Goal: Transaction & Acquisition: Register for event/course

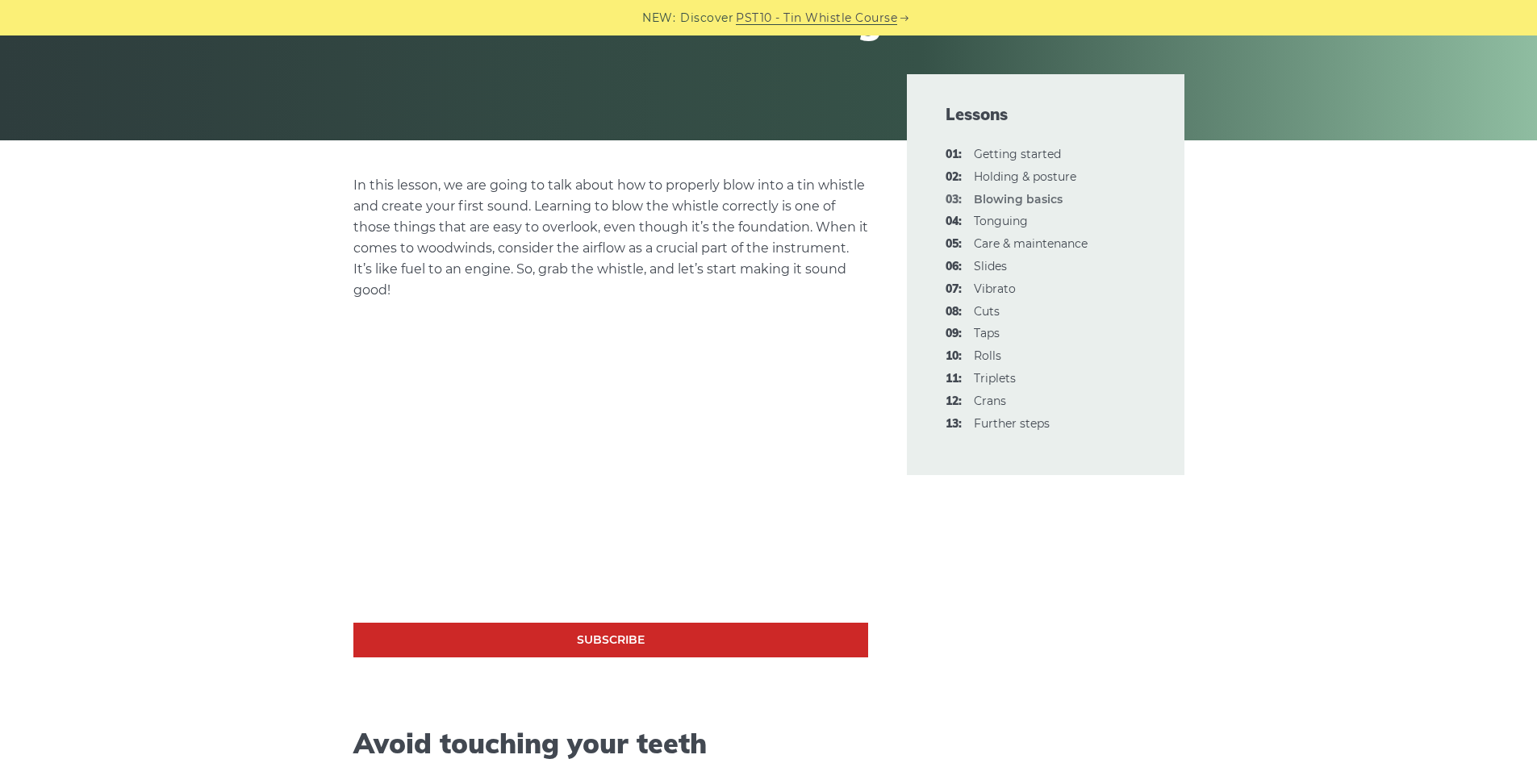
scroll to position [512, 0]
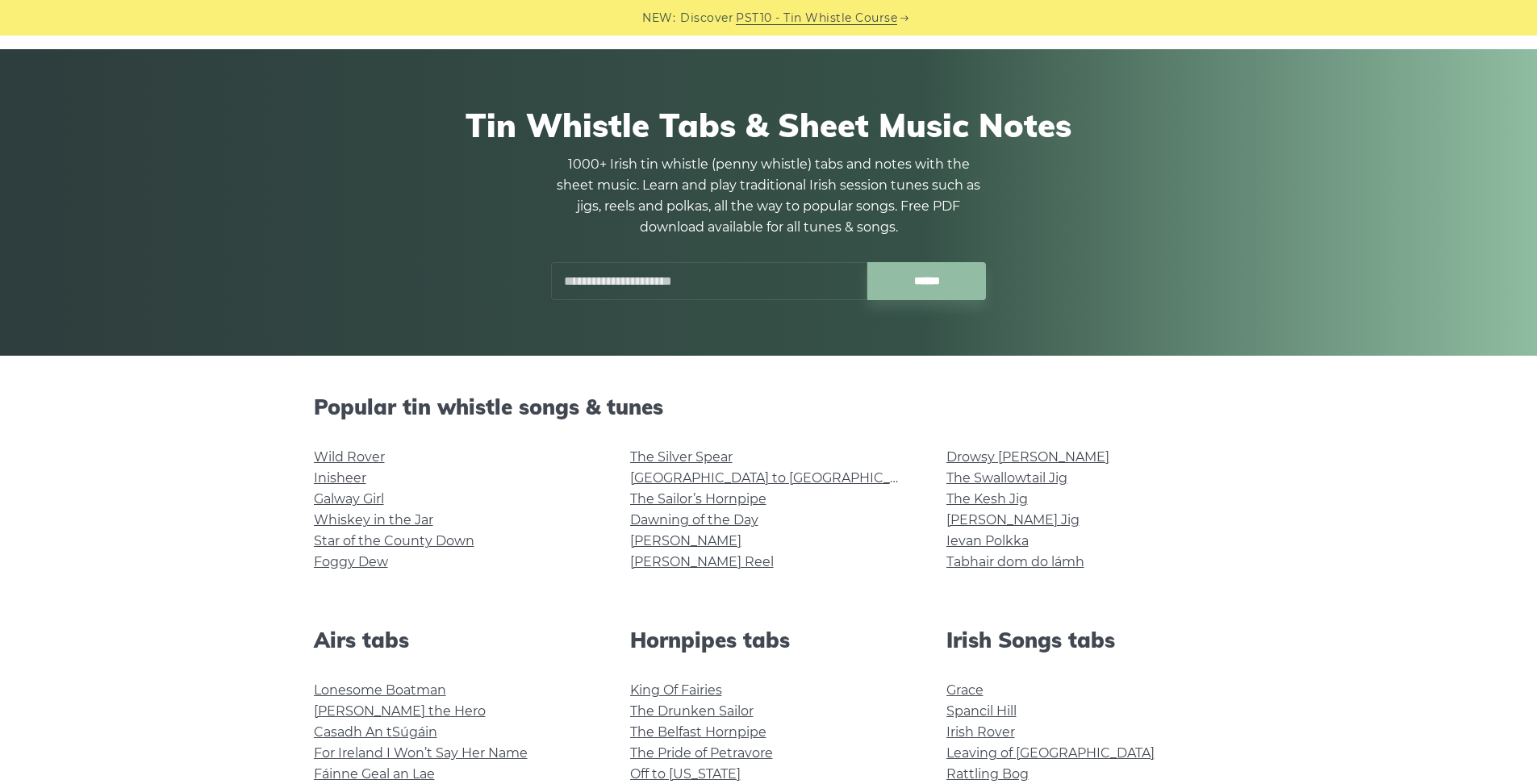
scroll to position [280, 0]
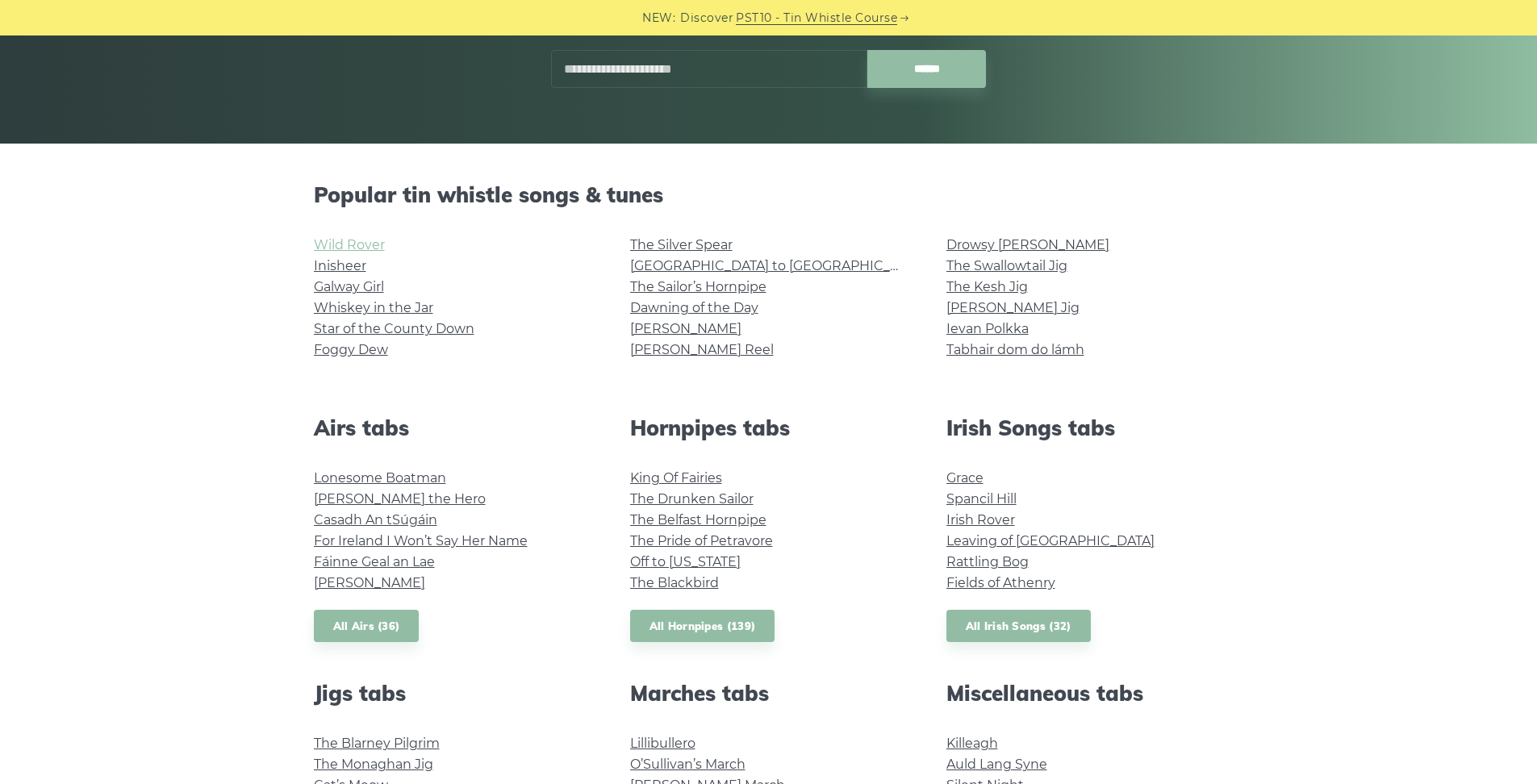
click at [332, 246] on link "Wild Rover" at bounding box center [349, 244] width 71 height 15
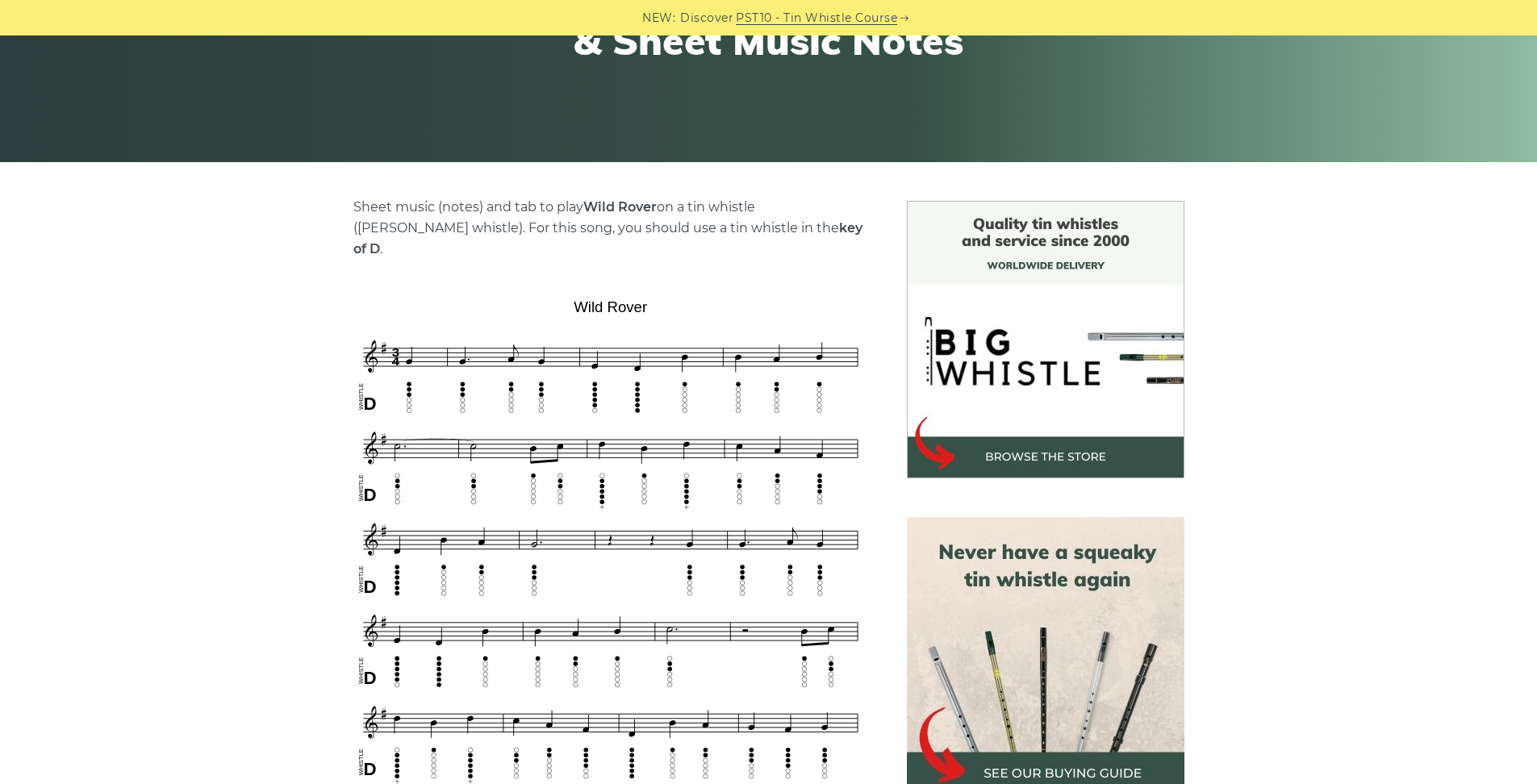
scroll to position [273, 0]
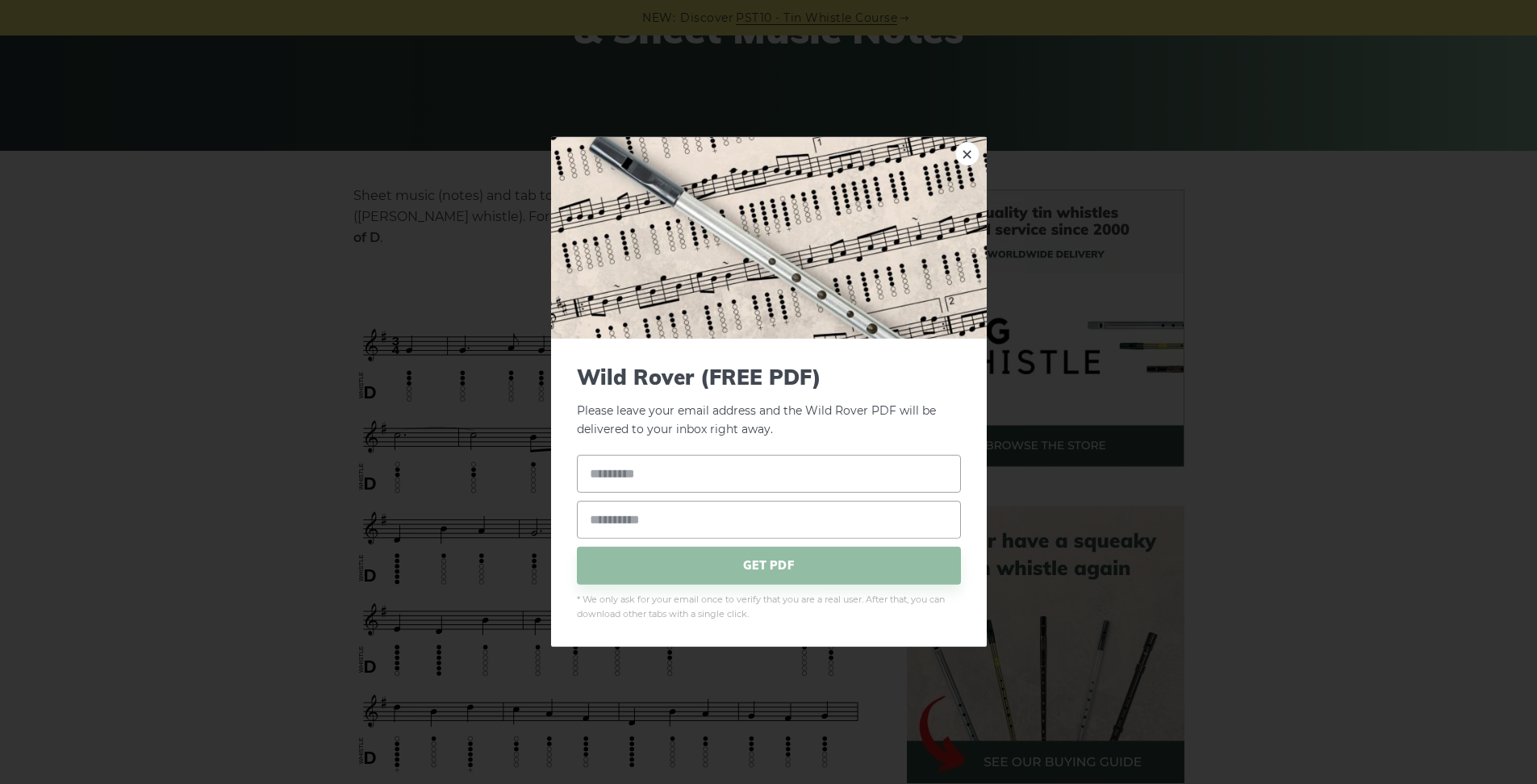
drag, startPoint x: 969, startPoint y: 155, endPoint x: 765, endPoint y: 202, distance: 209.3
click at [969, 155] on link "×" at bounding box center [967, 154] width 24 height 24
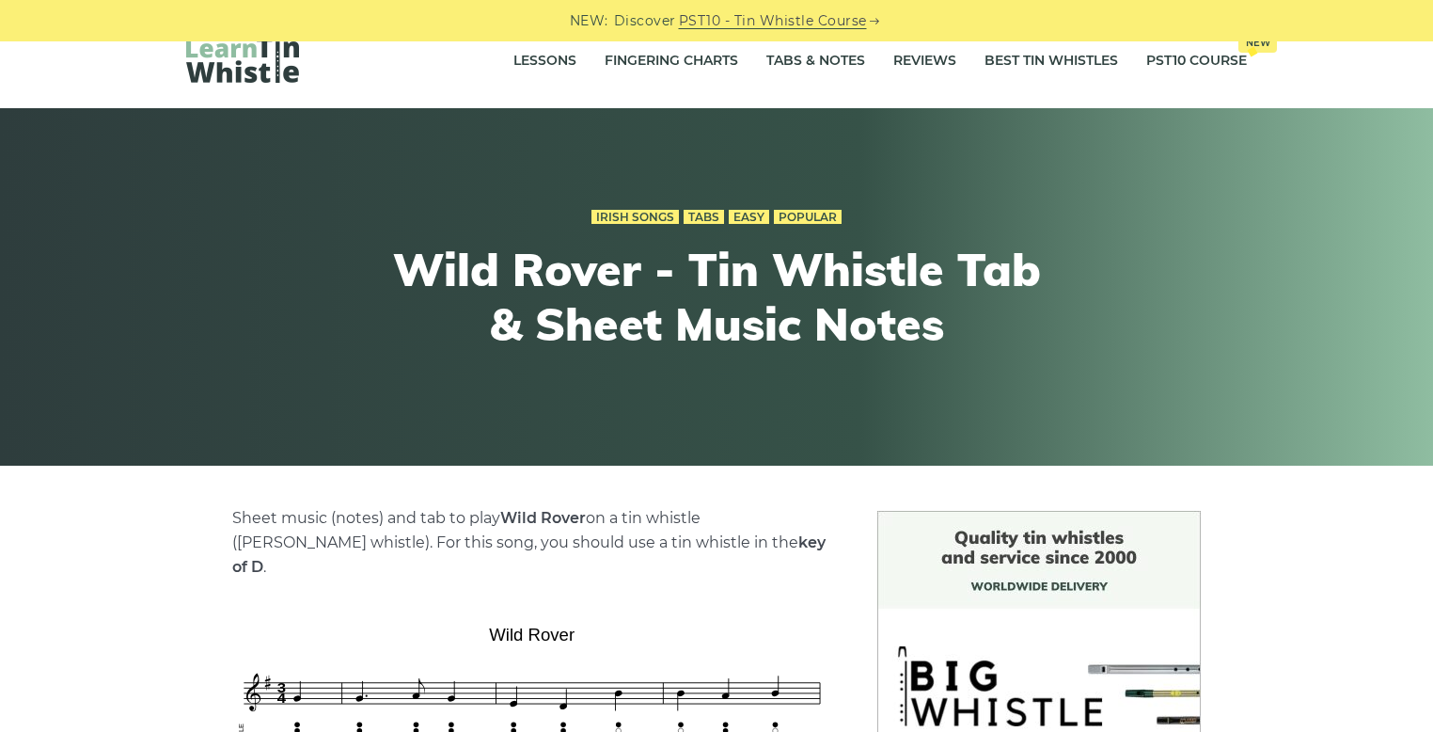
scroll to position [0, 0]
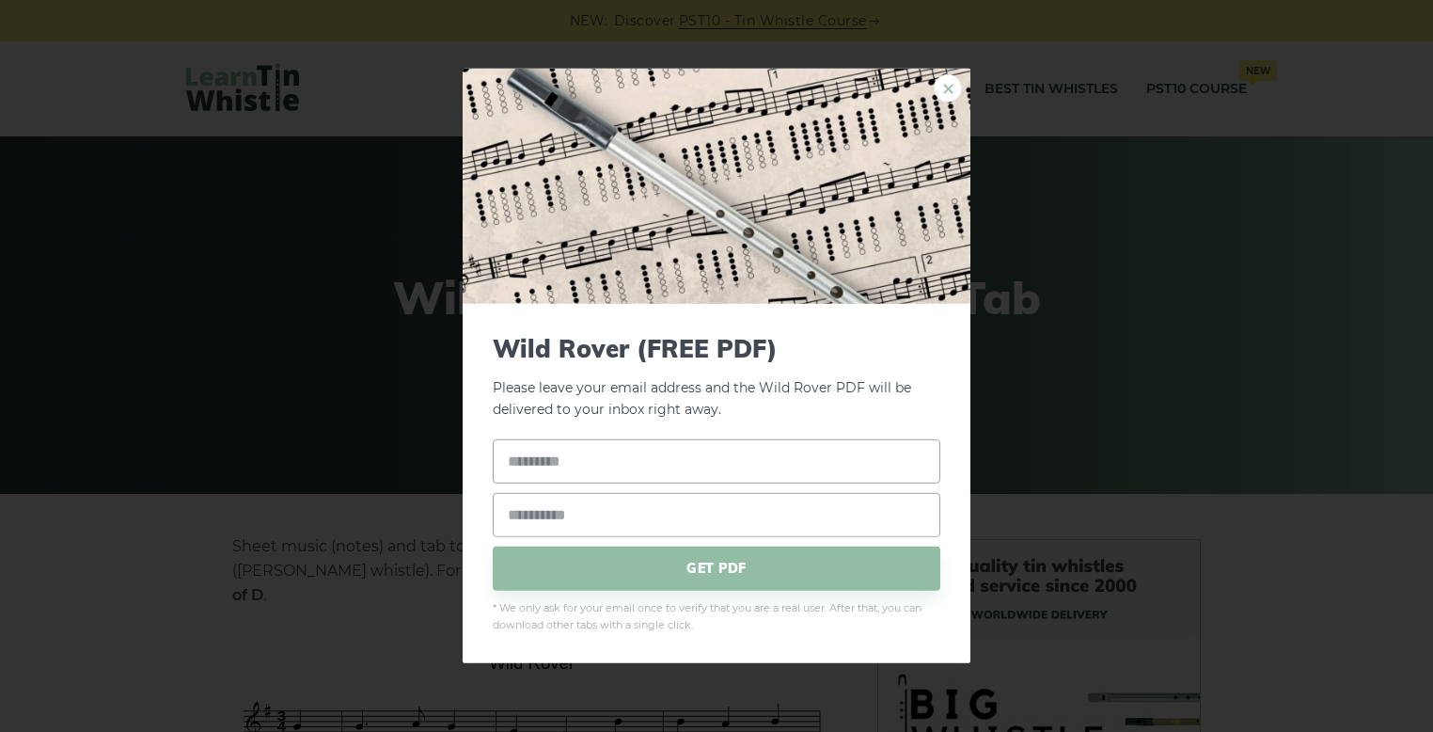
click at [950, 90] on link "×" at bounding box center [948, 88] width 28 height 28
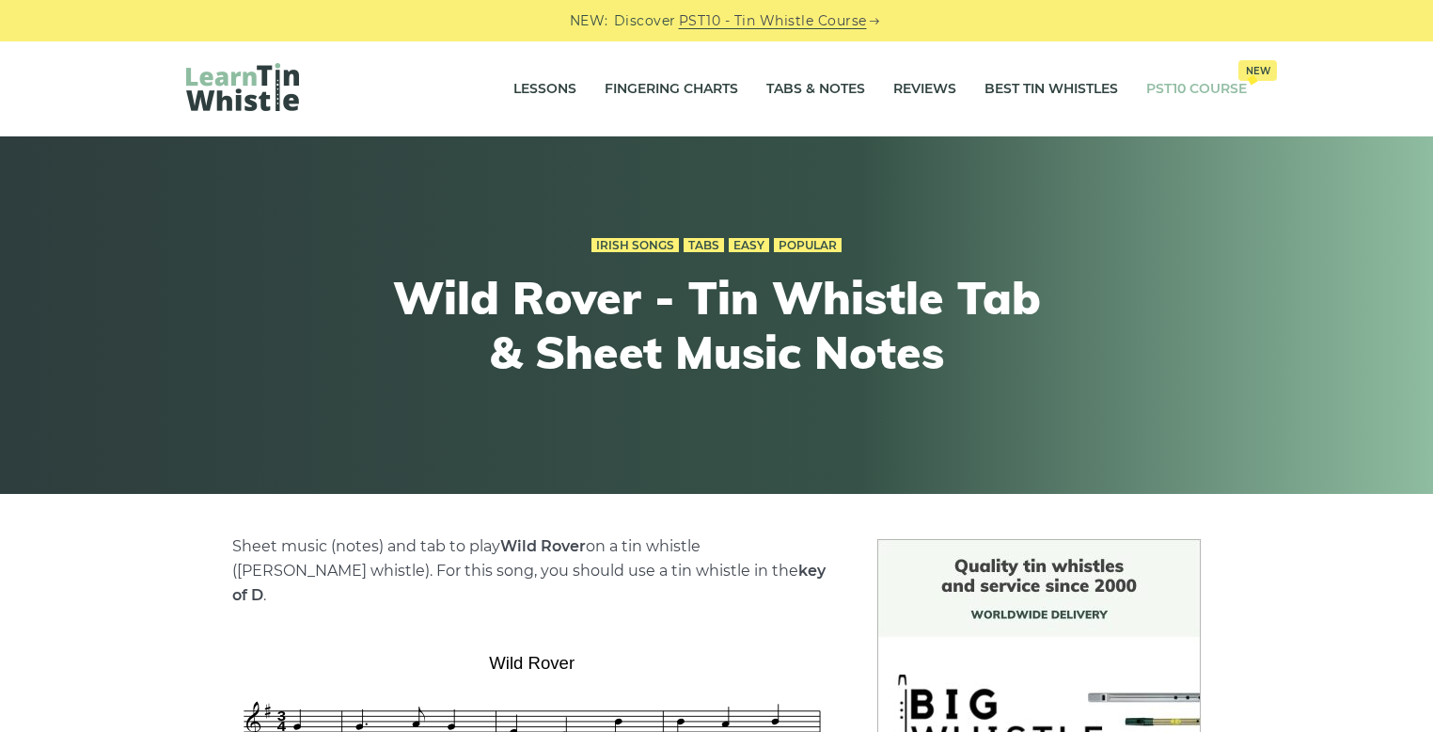
click at [1185, 97] on link "PST10 Course New" at bounding box center [1196, 89] width 101 height 47
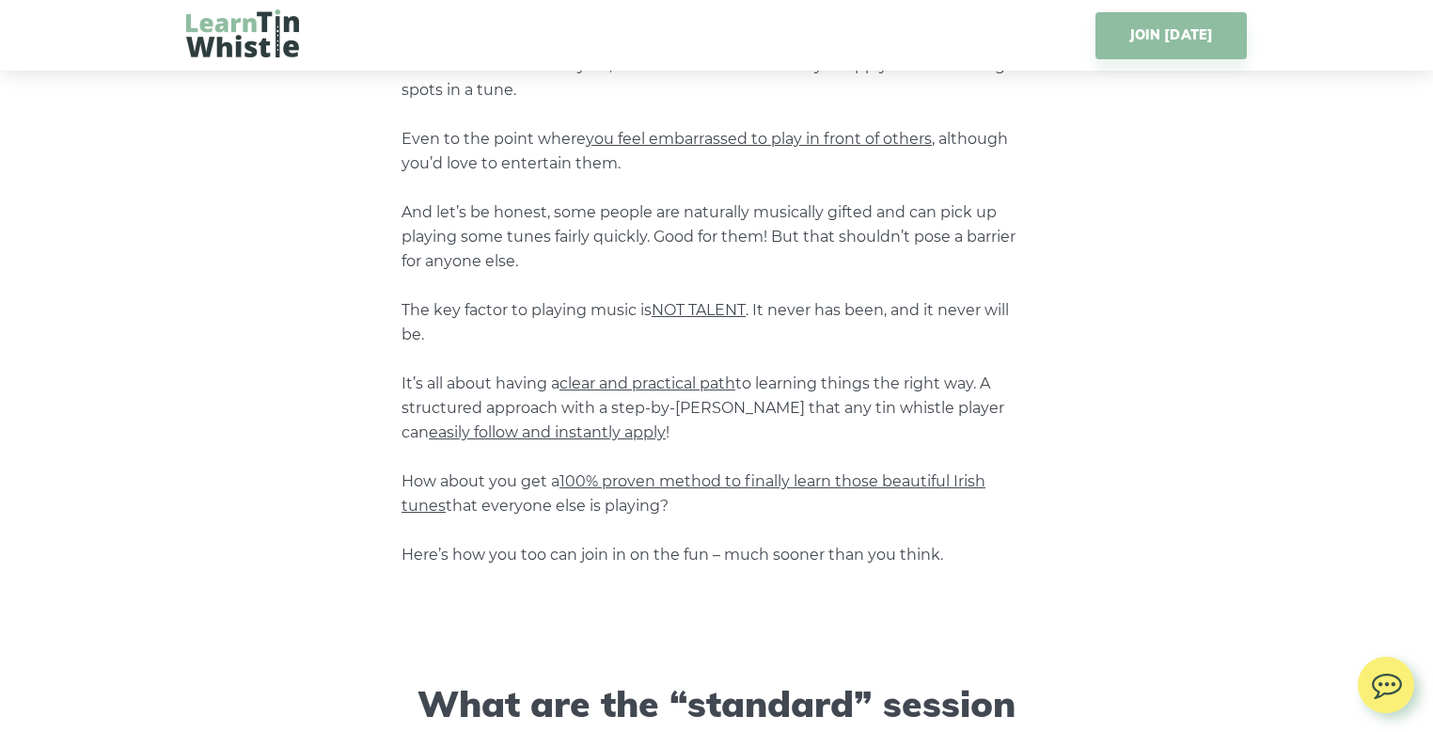
scroll to position [1134, 0]
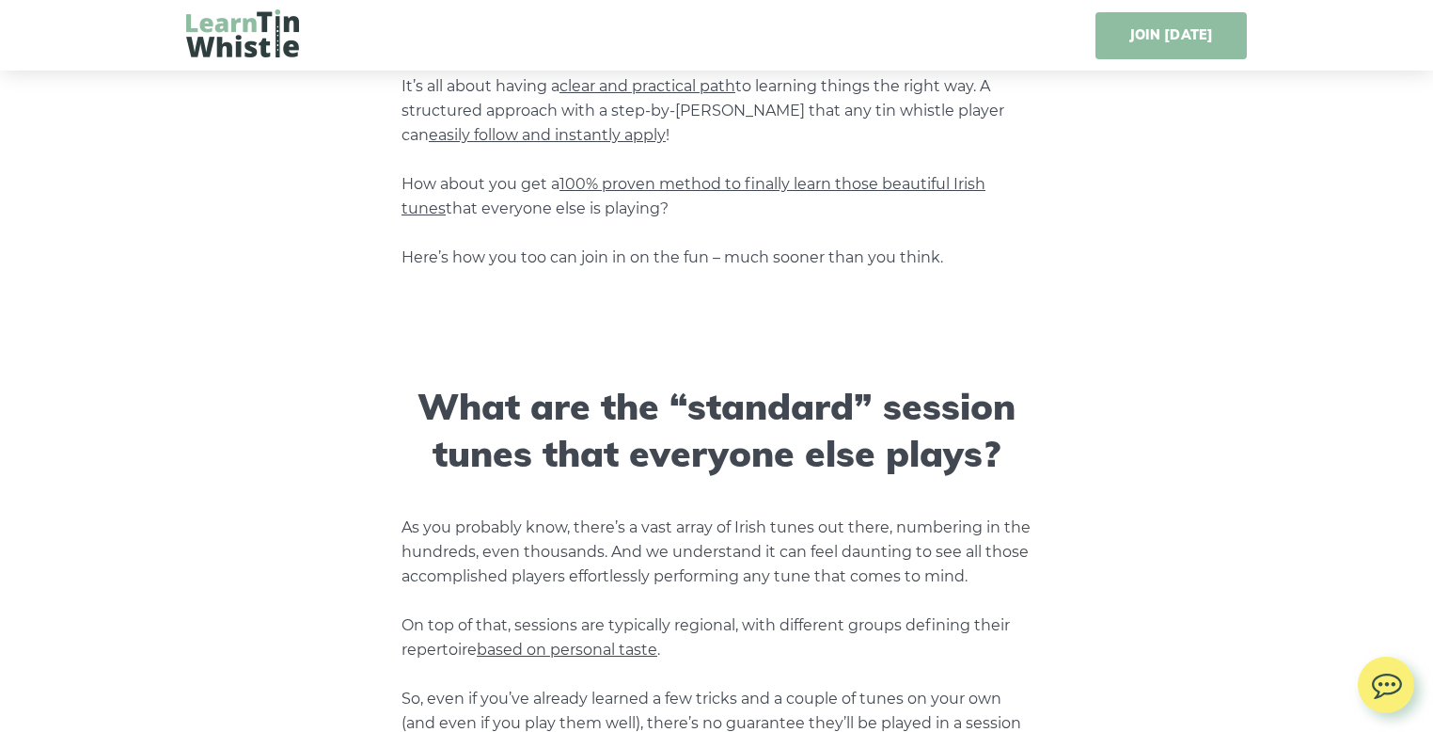
click at [1143, 52] on link "JOIN [DATE]" at bounding box center [1171, 35] width 151 height 47
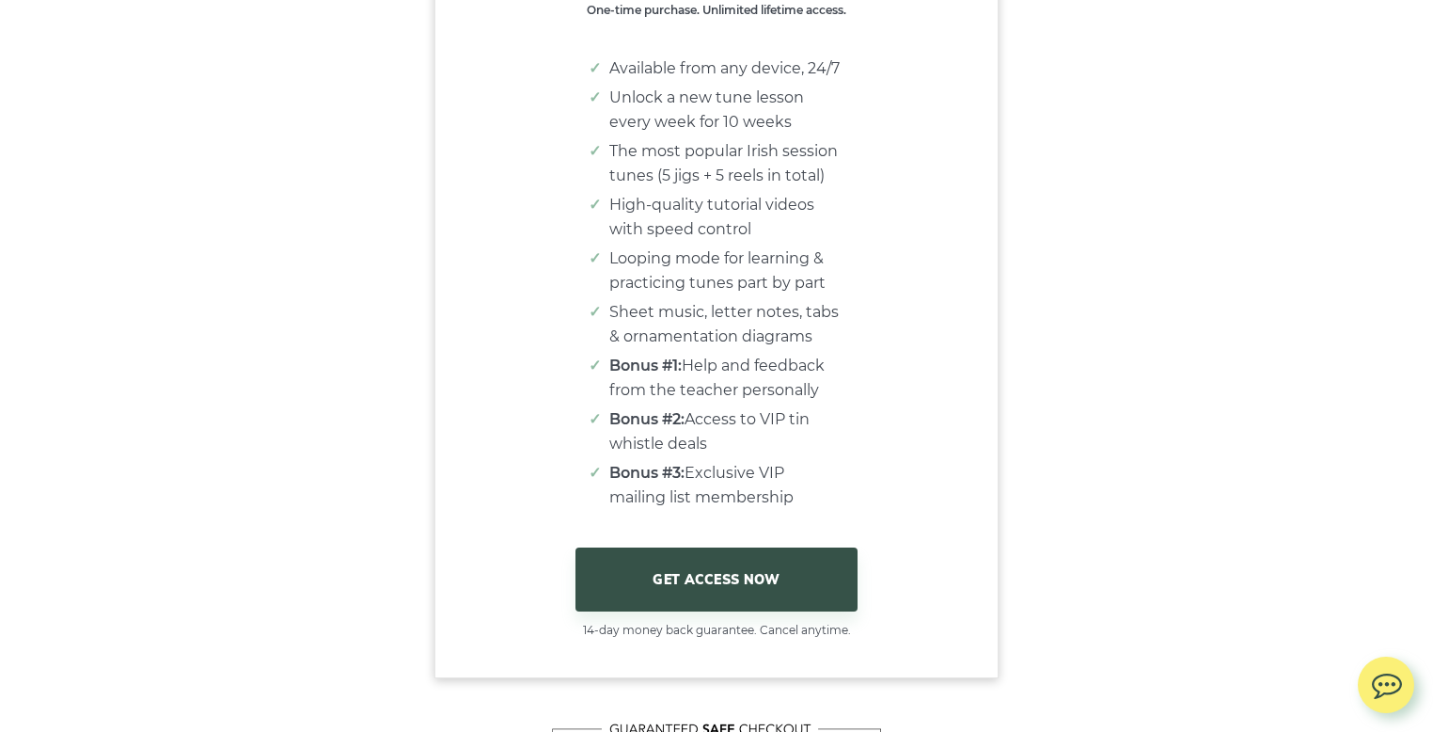
scroll to position [11496, 0]
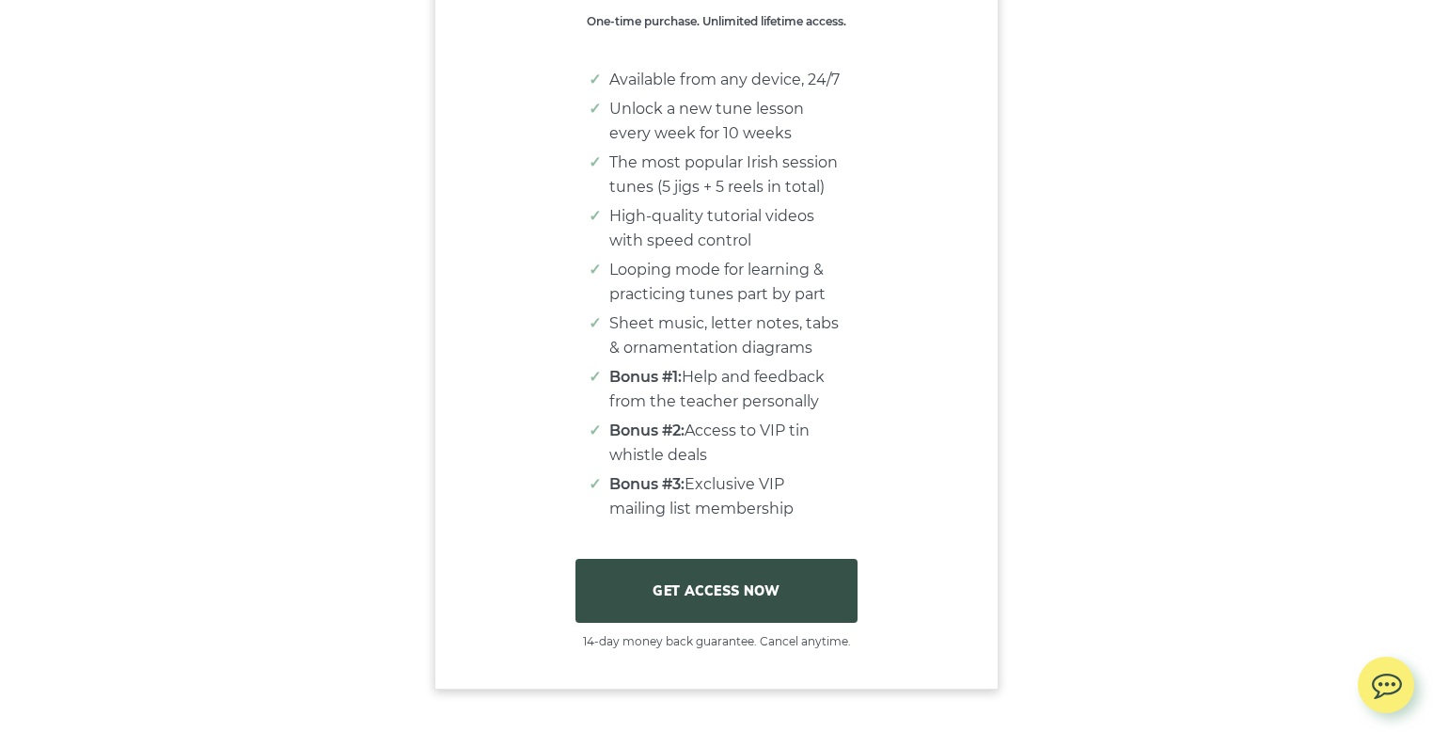
click at [695, 608] on link "GET ACCESS NOW" at bounding box center [717, 591] width 282 height 64
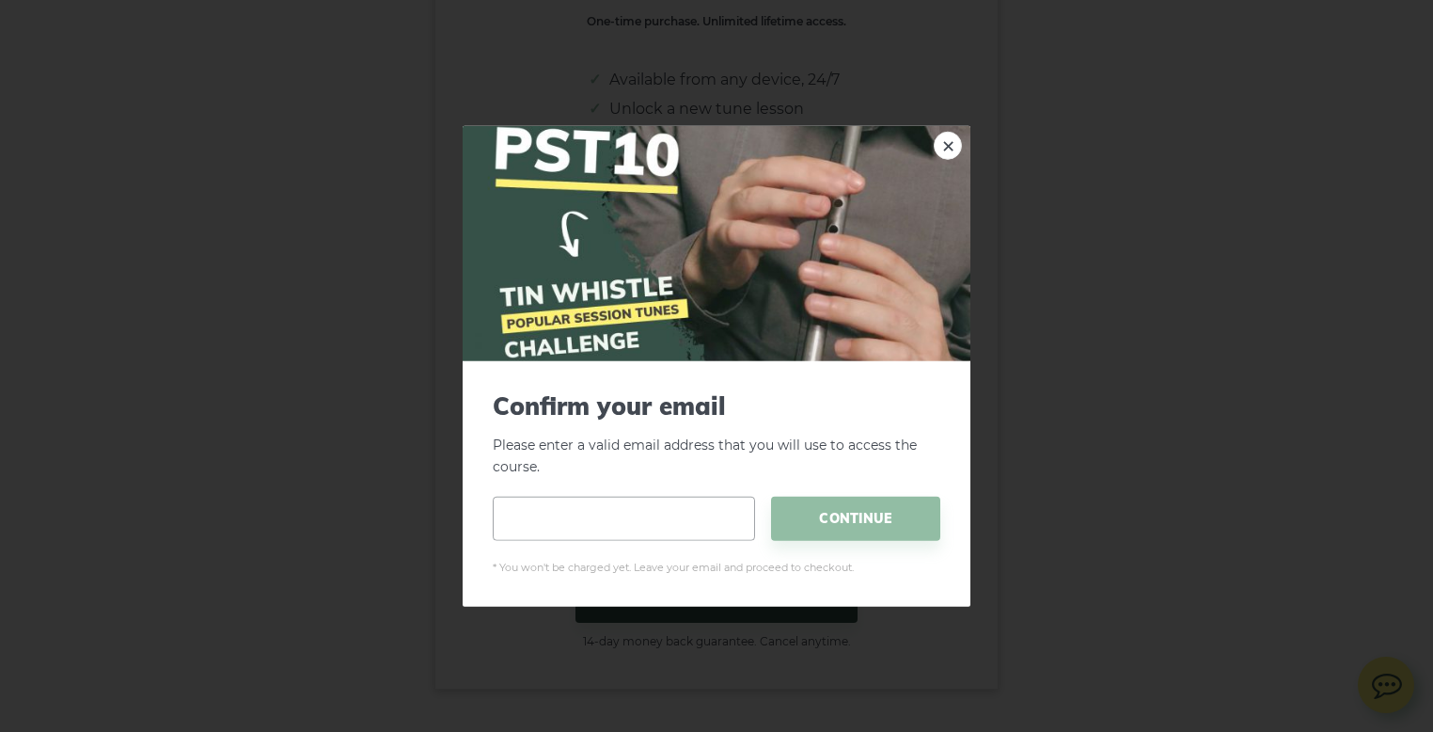
click at [556, 533] on input "email" at bounding box center [624, 518] width 262 height 44
click at [946, 140] on link "×" at bounding box center [948, 146] width 28 height 28
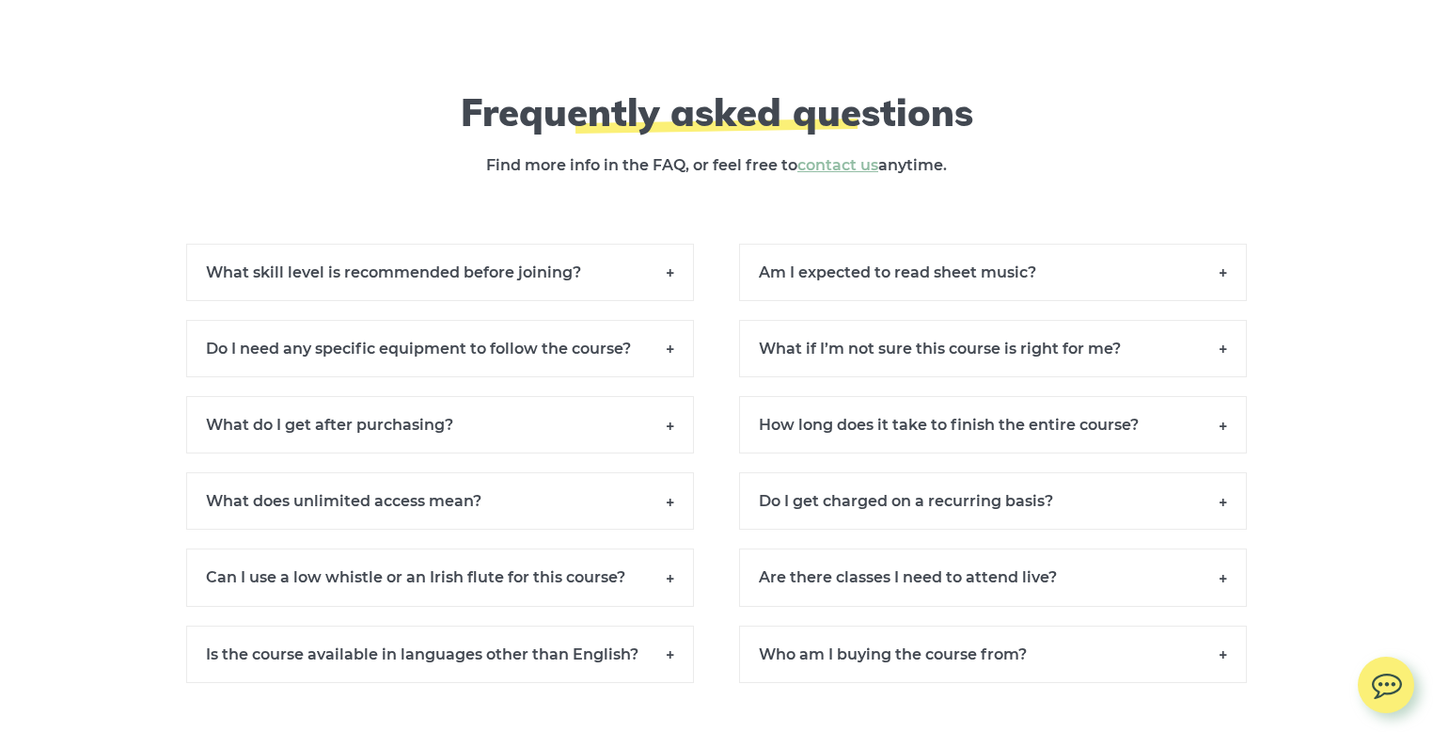
scroll to position [12953, 0]
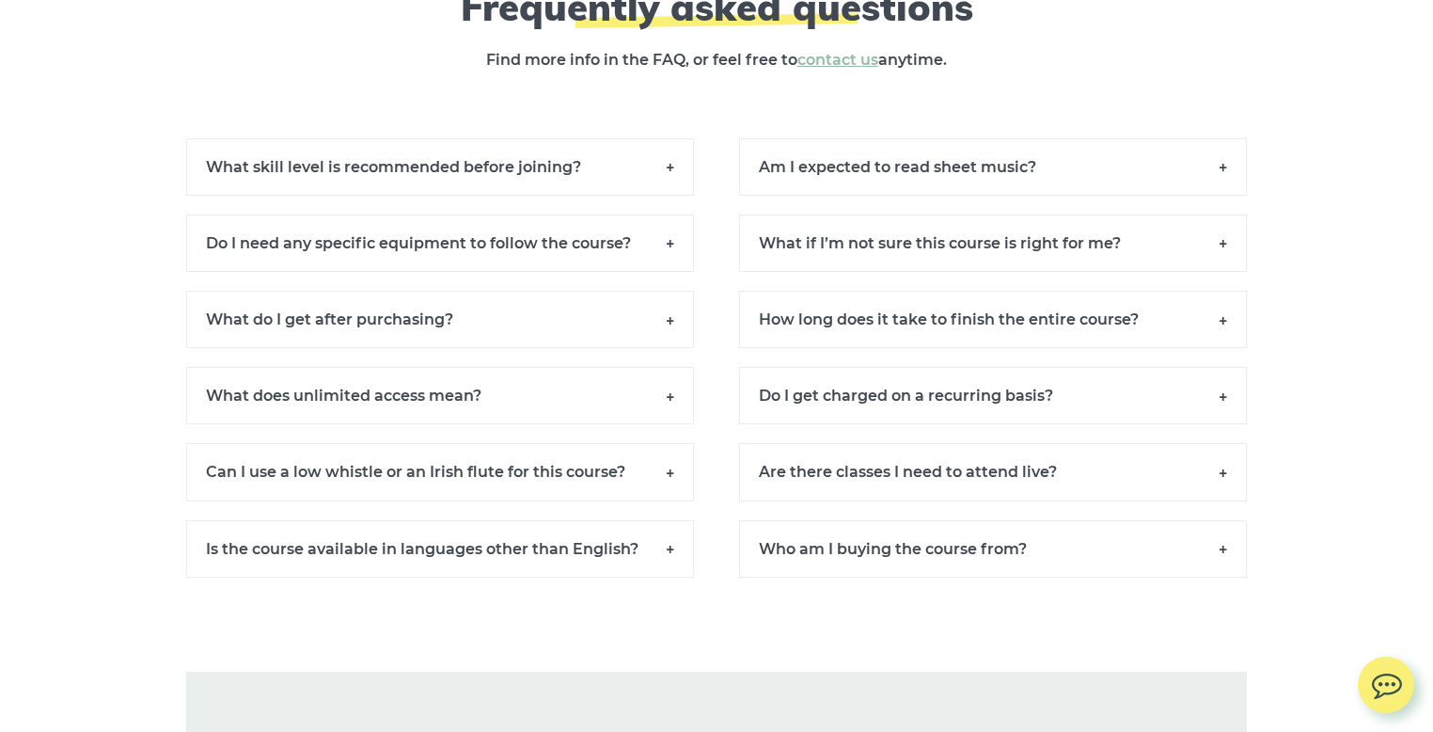
click at [328, 172] on h6 "What skill level is recommended before joining?" at bounding box center [440, 166] width 508 height 57
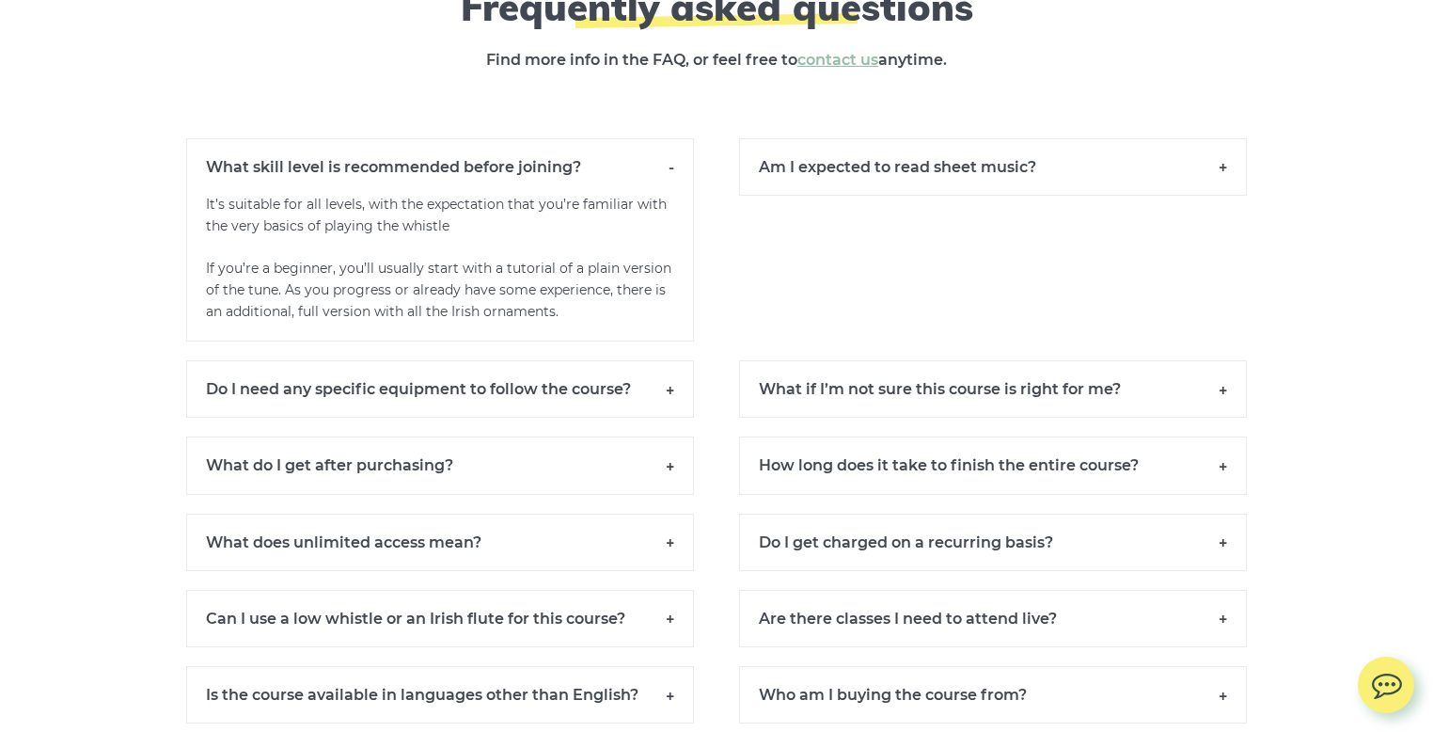
click at [470, 392] on h6 "Do I need any specific equipment to follow the course?" at bounding box center [440, 388] width 508 height 57
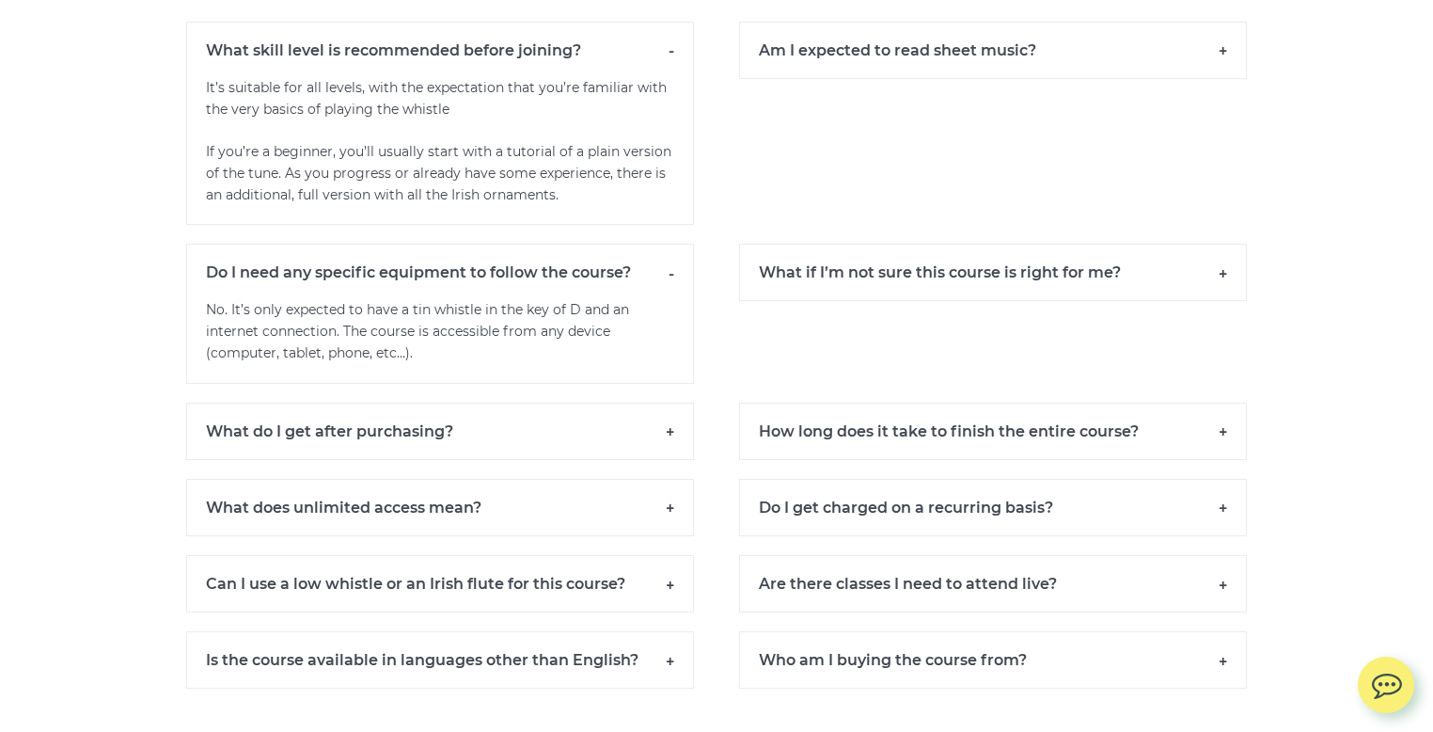
scroll to position [13083, 0]
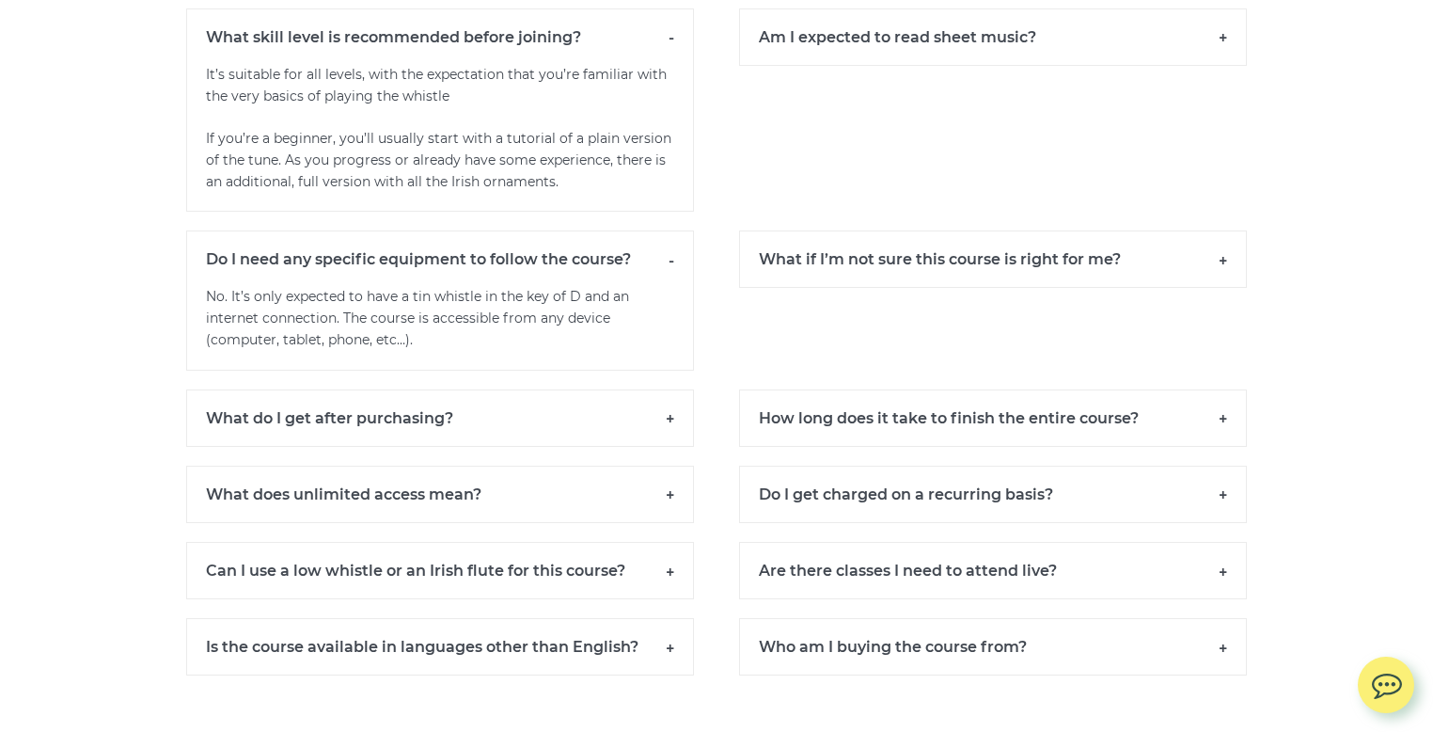
click at [428, 447] on h6 "What do I get after purchasing?" at bounding box center [440, 417] width 508 height 57
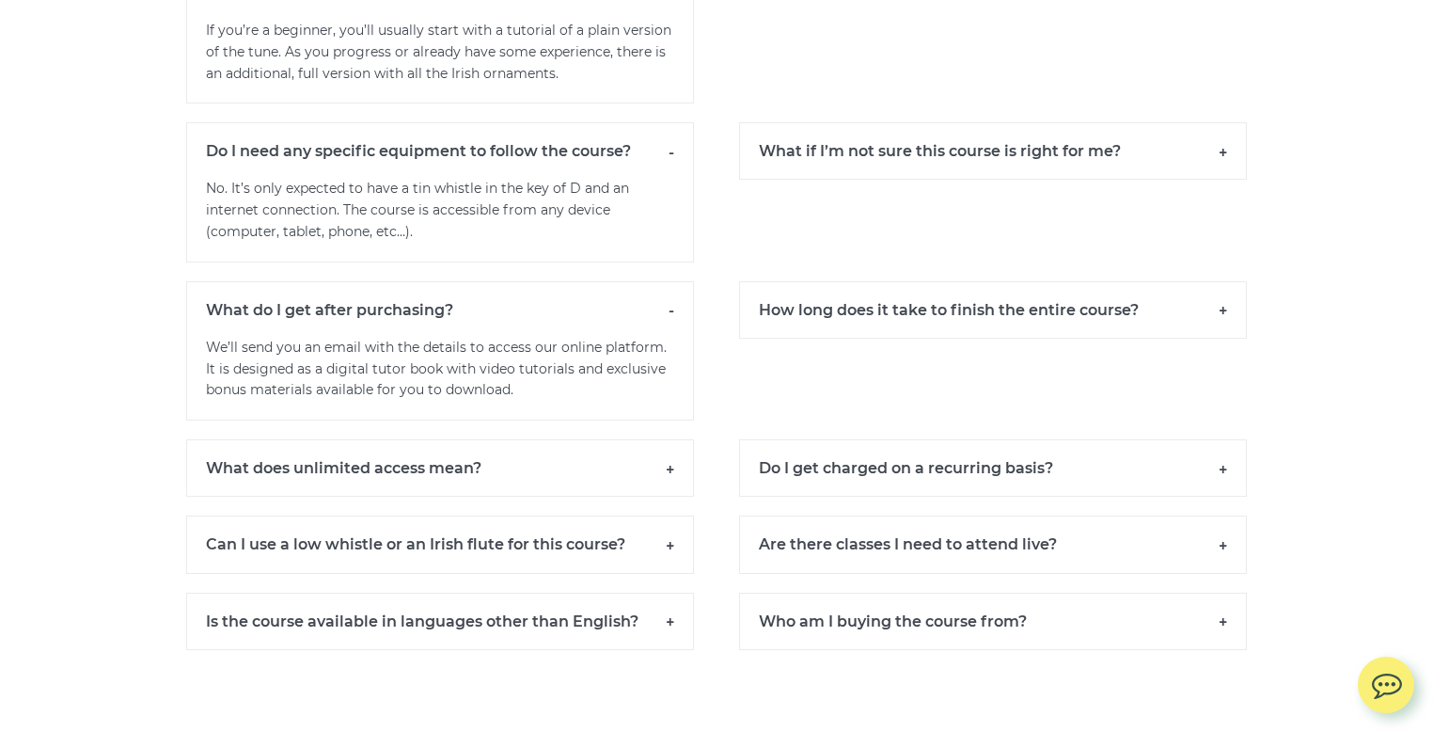
scroll to position [13207, 0]
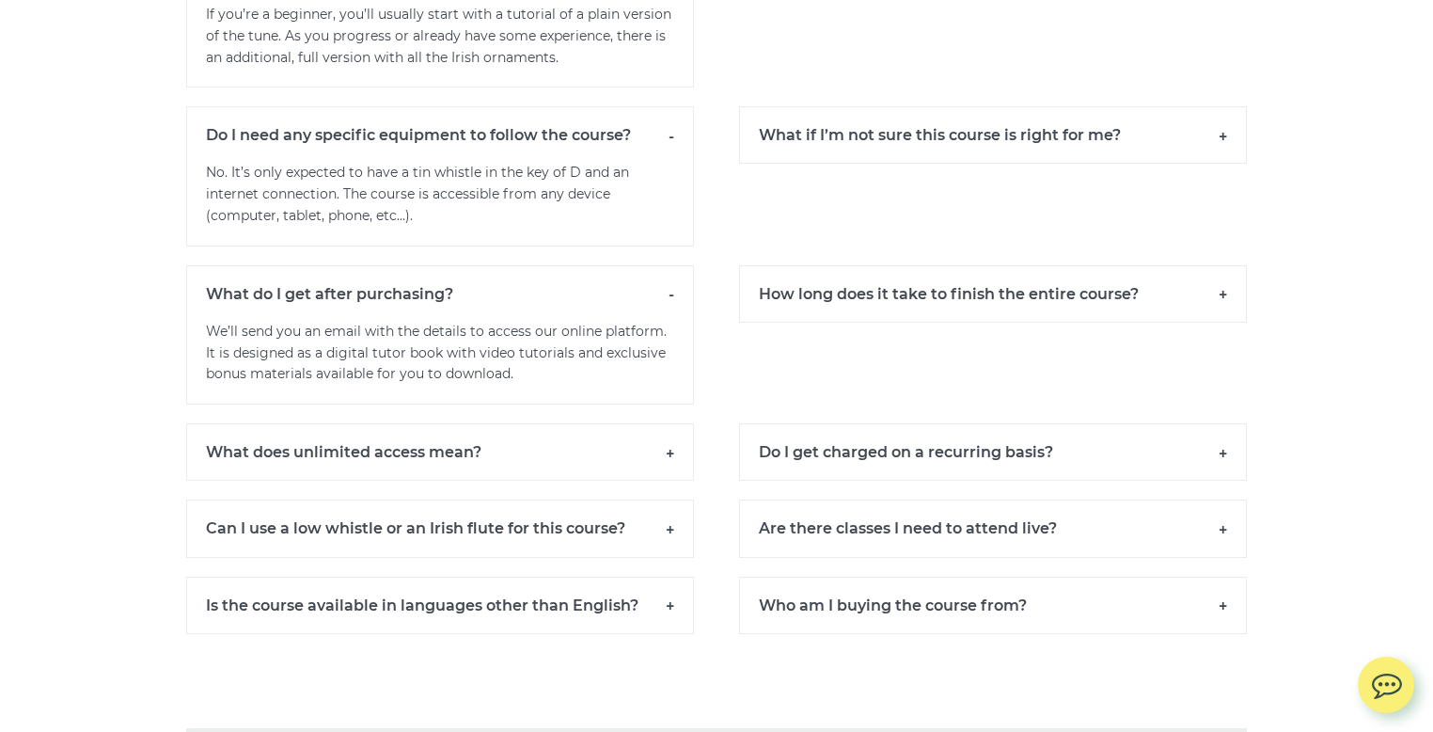
click at [437, 446] on h6 "What does unlimited access mean?" at bounding box center [440, 451] width 508 height 57
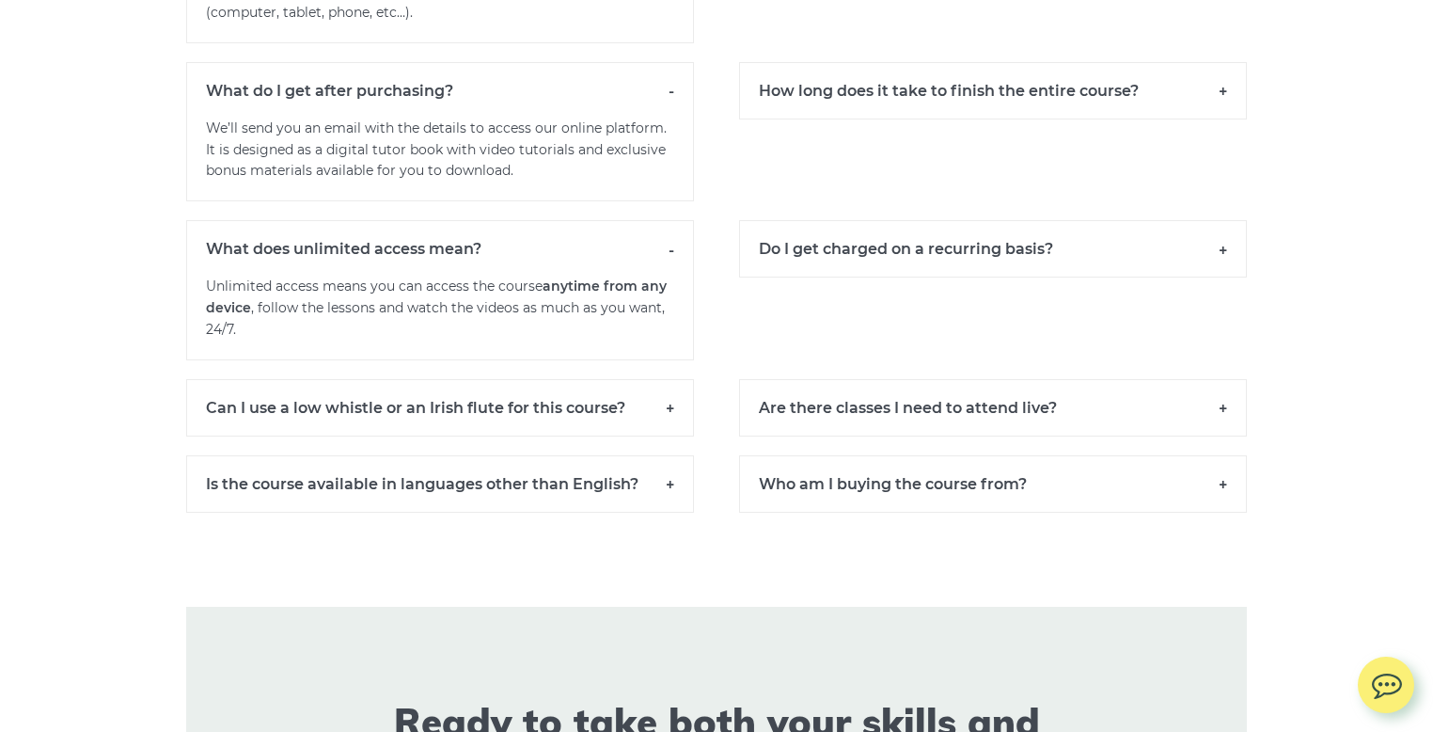
scroll to position [13426, 0]
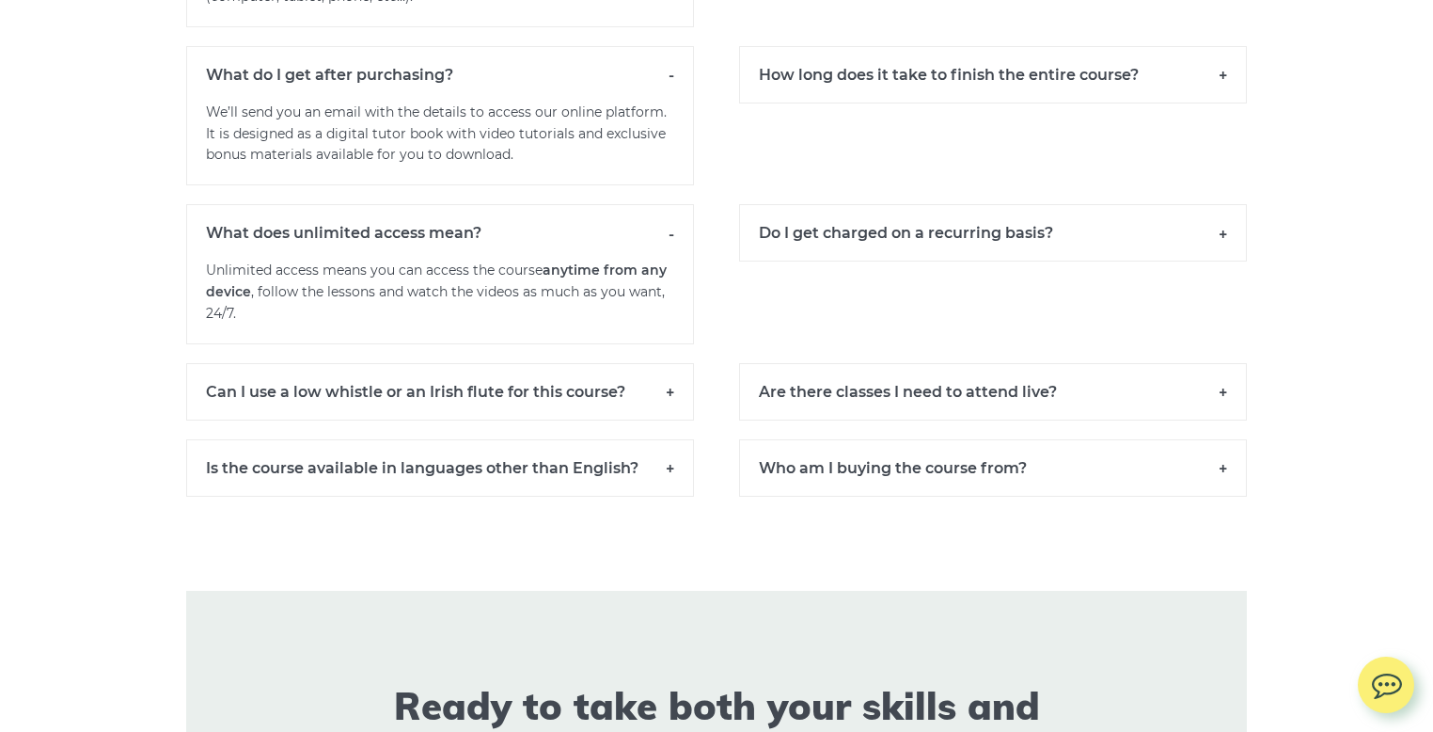
click at [480, 420] on h6 "Can I use a low whistle or an Irish flute for this course?" at bounding box center [440, 391] width 508 height 57
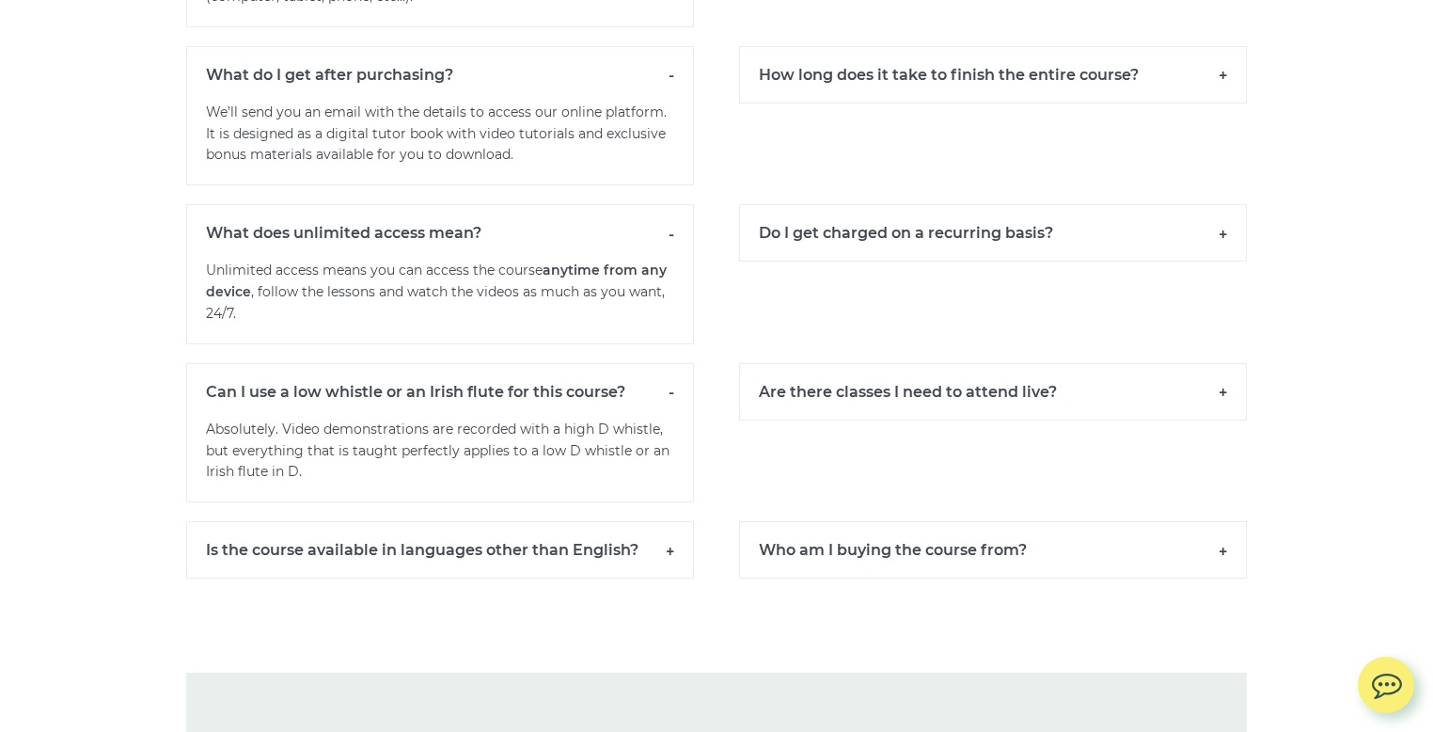
click at [505, 564] on h6 "Is the course available in languages other than English?" at bounding box center [440, 549] width 508 height 57
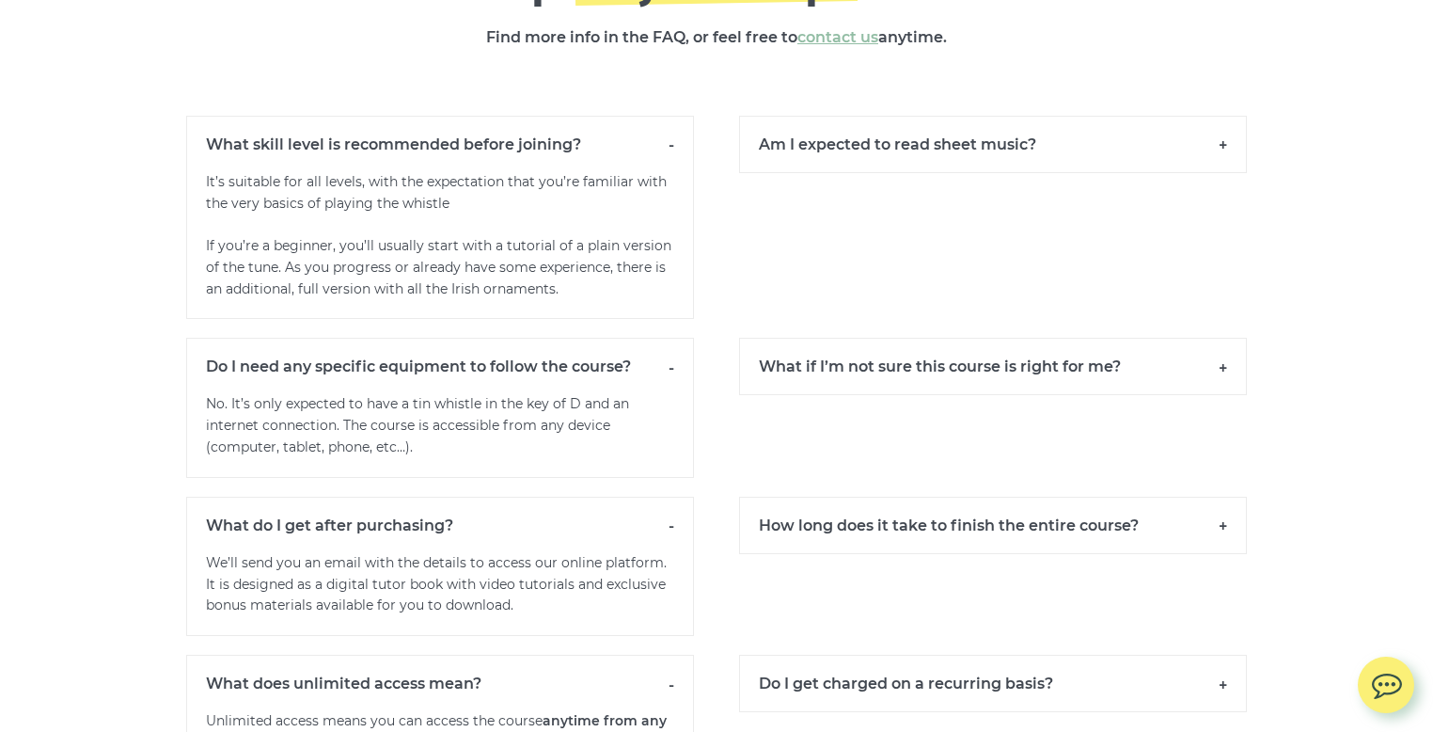
scroll to position [12974, 0]
click at [876, 161] on h6 "Am I expected to read sheet music?" at bounding box center [993, 145] width 508 height 57
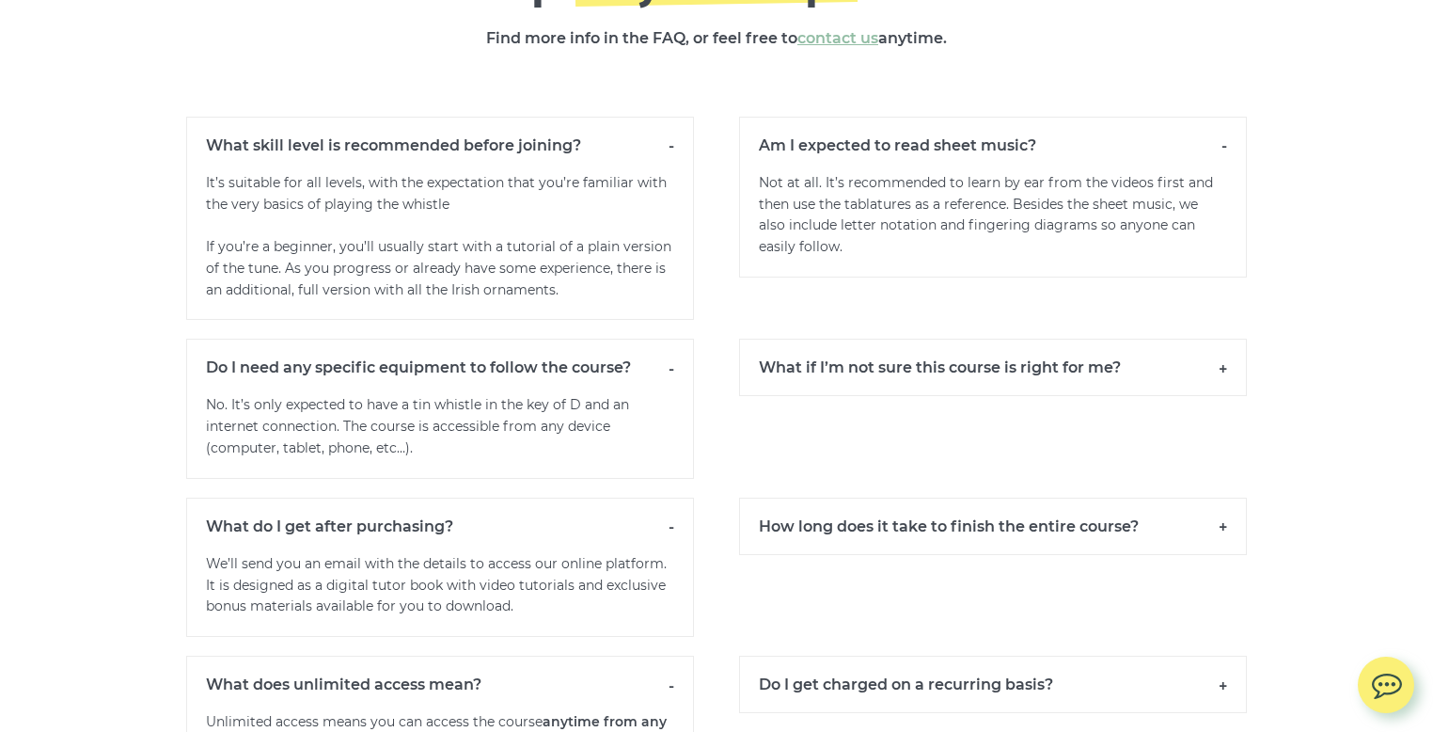
click at [883, 377] on h6 "What if I’m not sure this course is right for me?" at bounding box center [993, 367] width 508 height 57
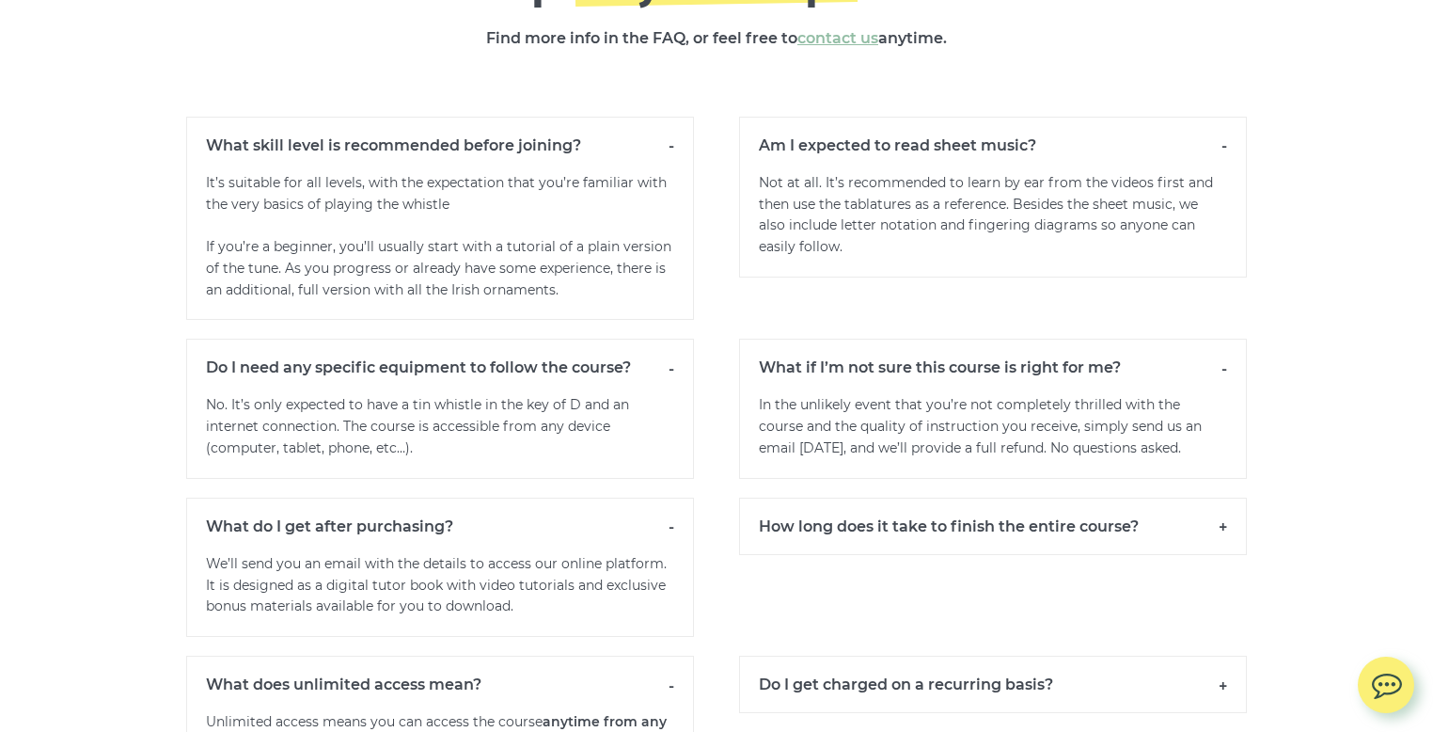
click at [947, 535] on h6 "How long does it take to finish the entire course?" at bounding box center [993, 525] width 508 height 57
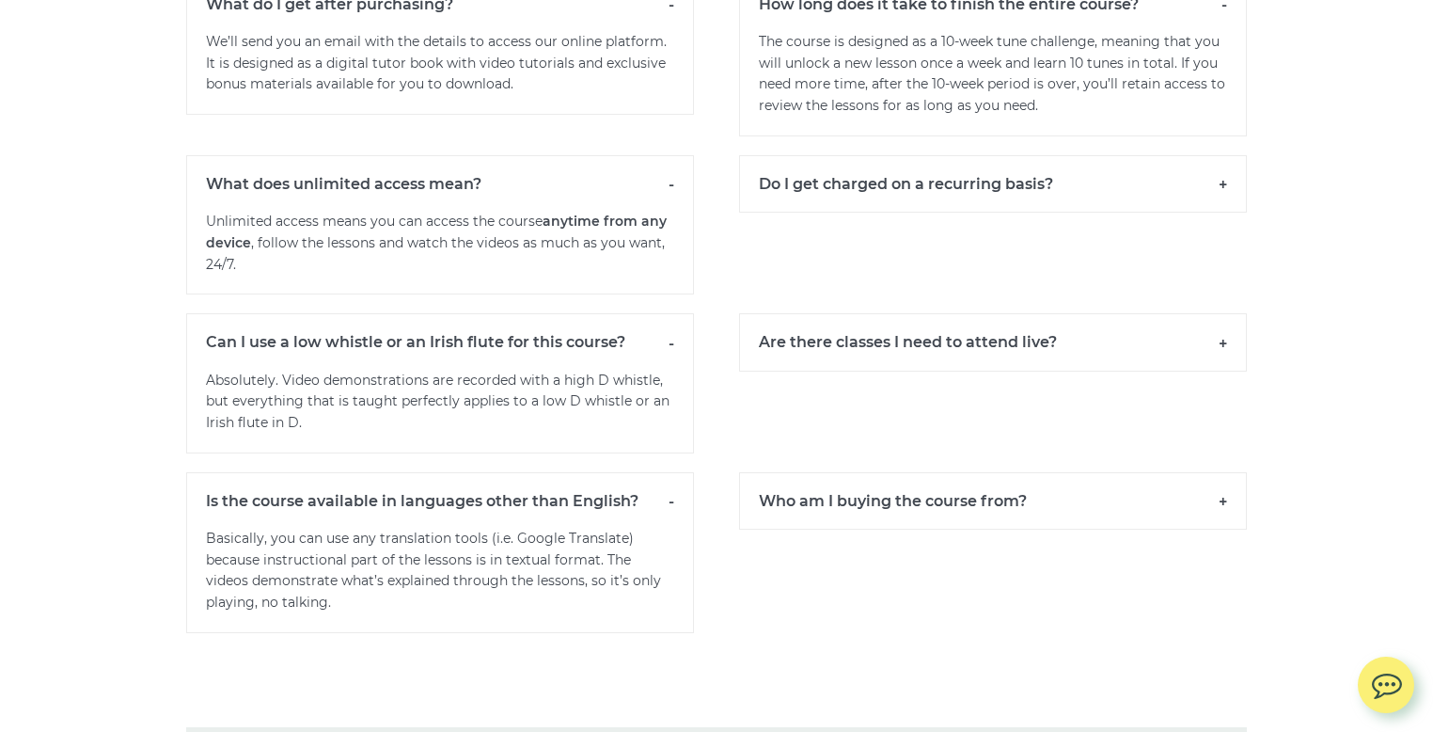
scroll to position [13530, 0]
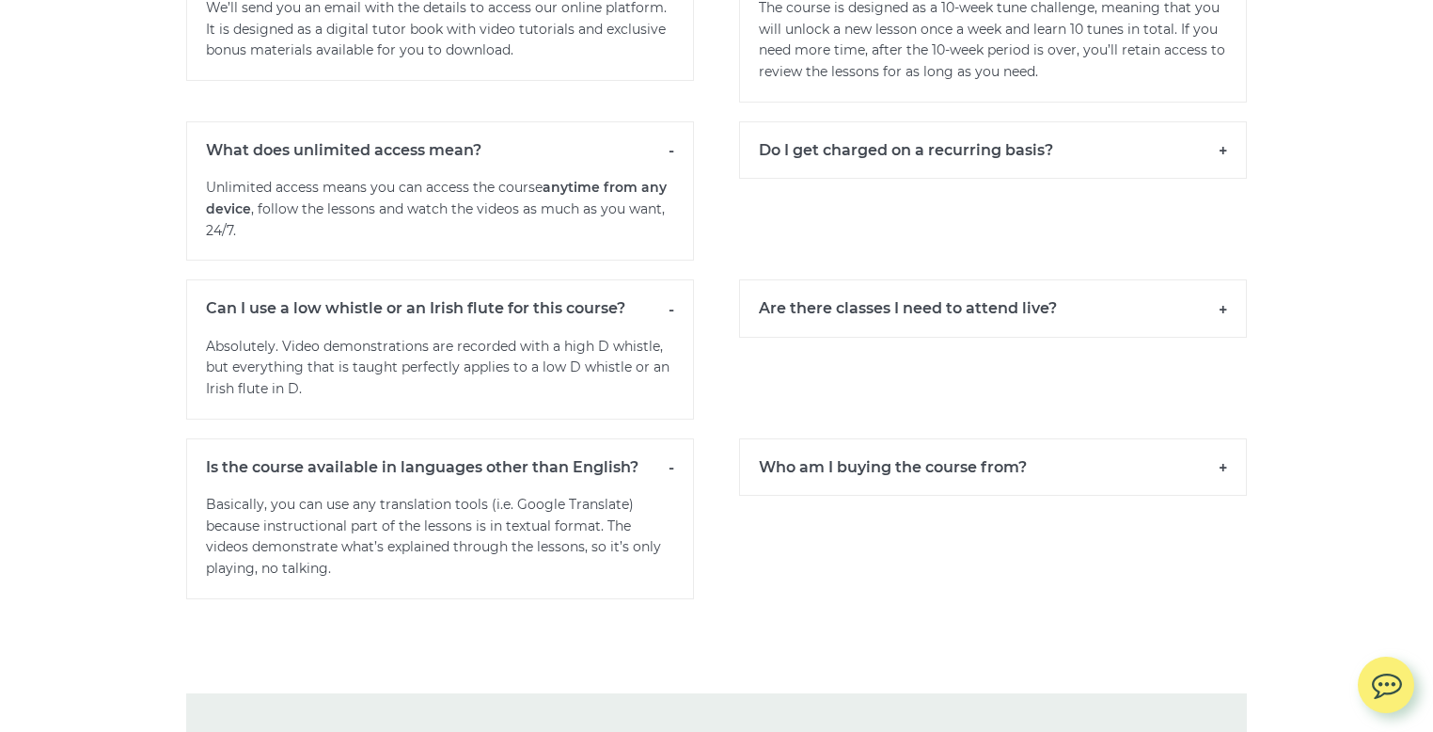
click at [980, 150] on h6 "Do I get charged on a recurring basis?" at bounding box center [993, 149] width 508 height 57
click at [983, 316] on h6 "Are there classes I need to attend live?" at bounding box center [993, 307] width 508 height 57
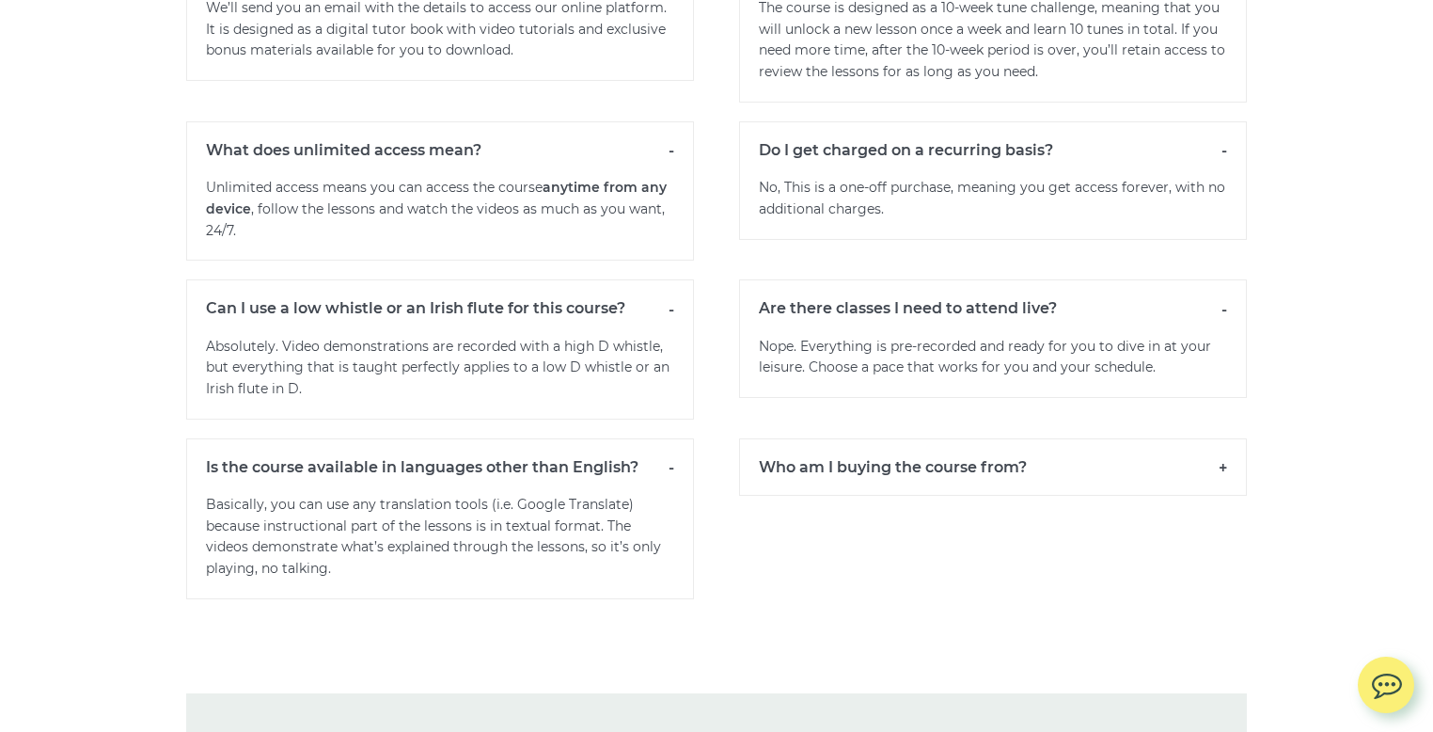
click at [978, 491] on h6 "Who am I buying the course from?" at bounding box center [993, 466] width 508 height 57
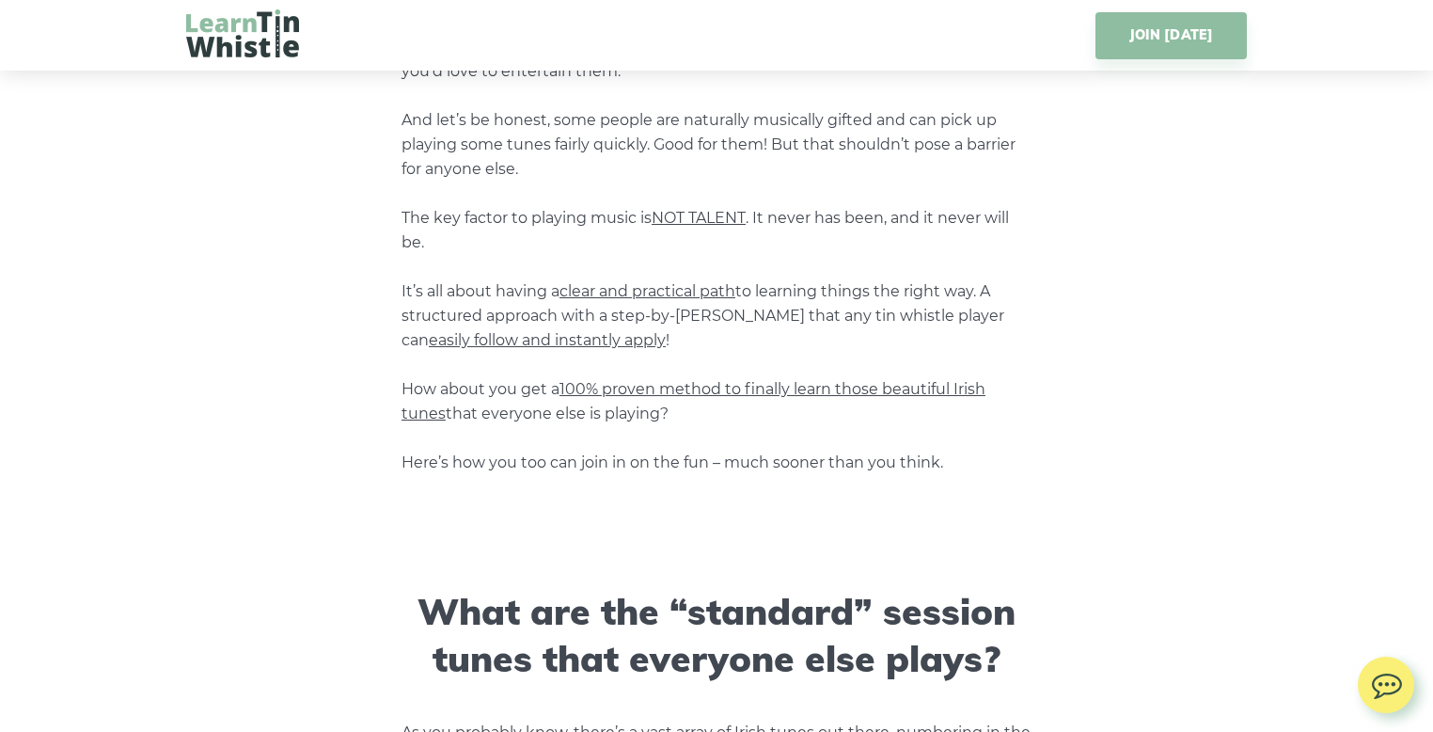
scroll to position [1478, 0]
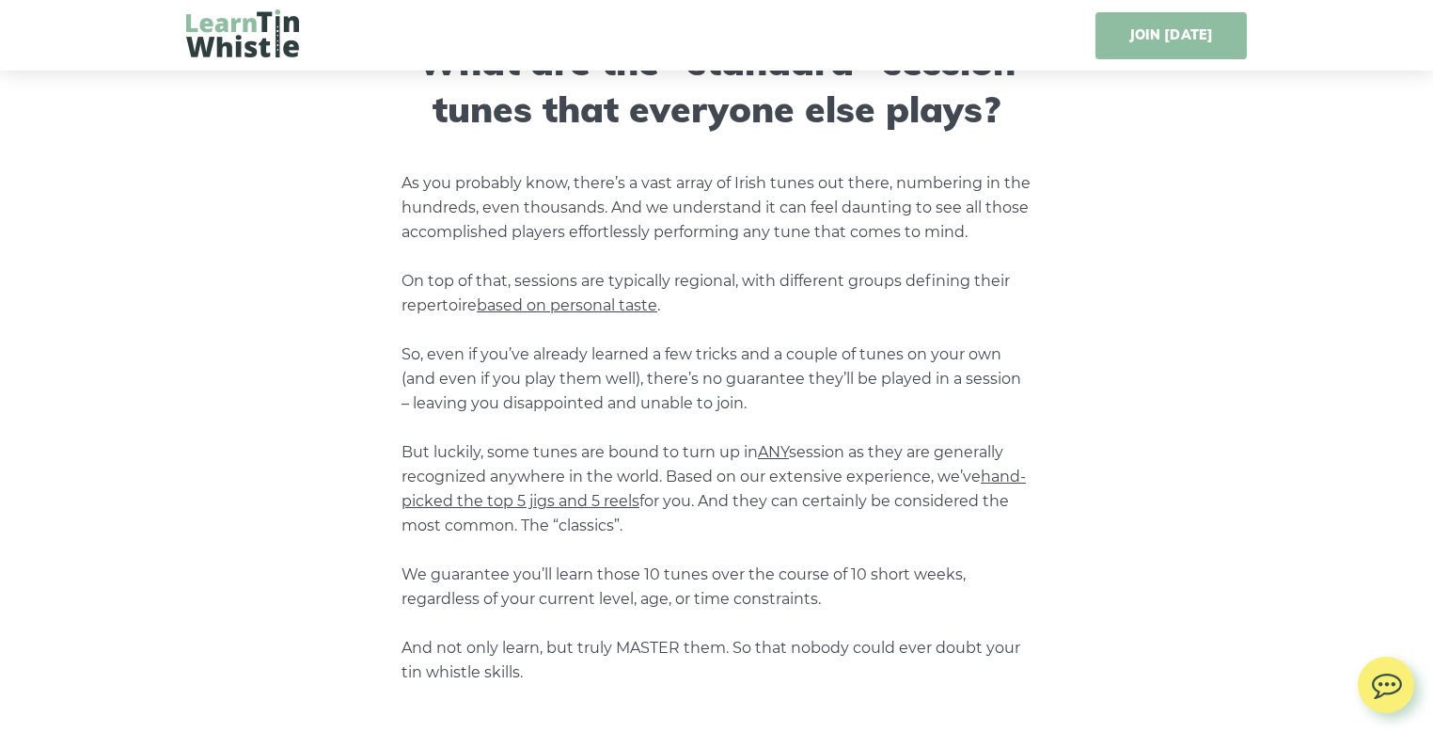
click at [1118, 44] on link "JOIN [DATE]" at bounding box center [1171, 35] width 151 height 47
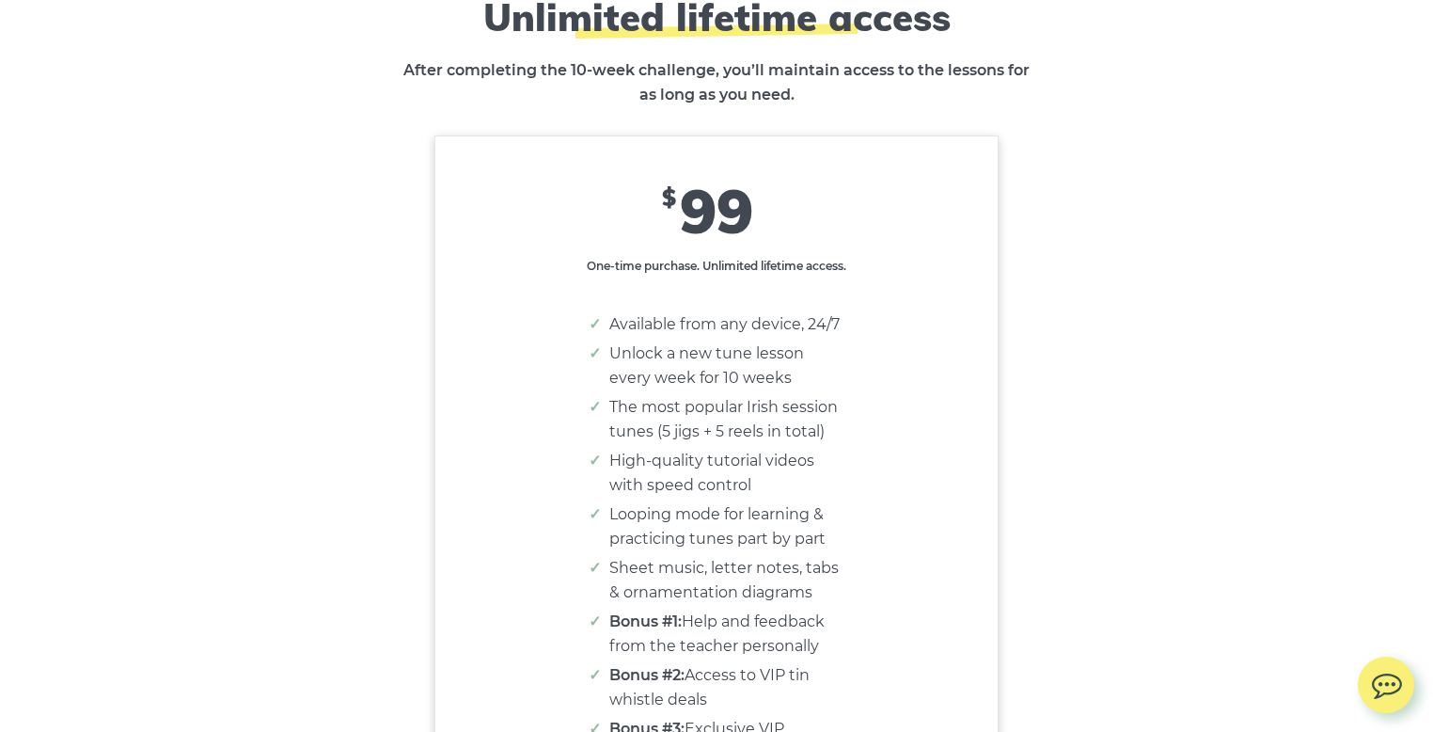
scroll to position [11698, 0]
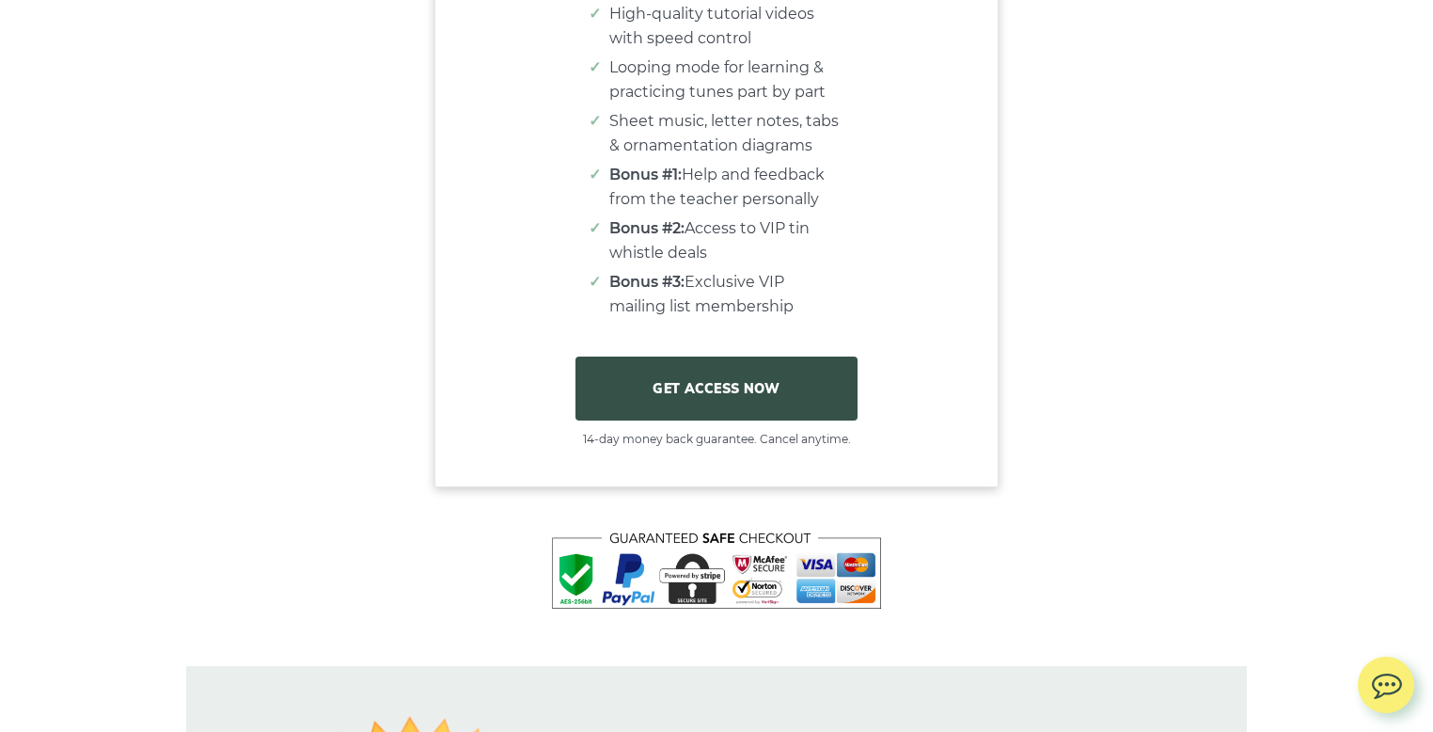
click at [702, 398] on link "GET ACCESS NOW" at bounding box center [717, 388] width 282 height 64
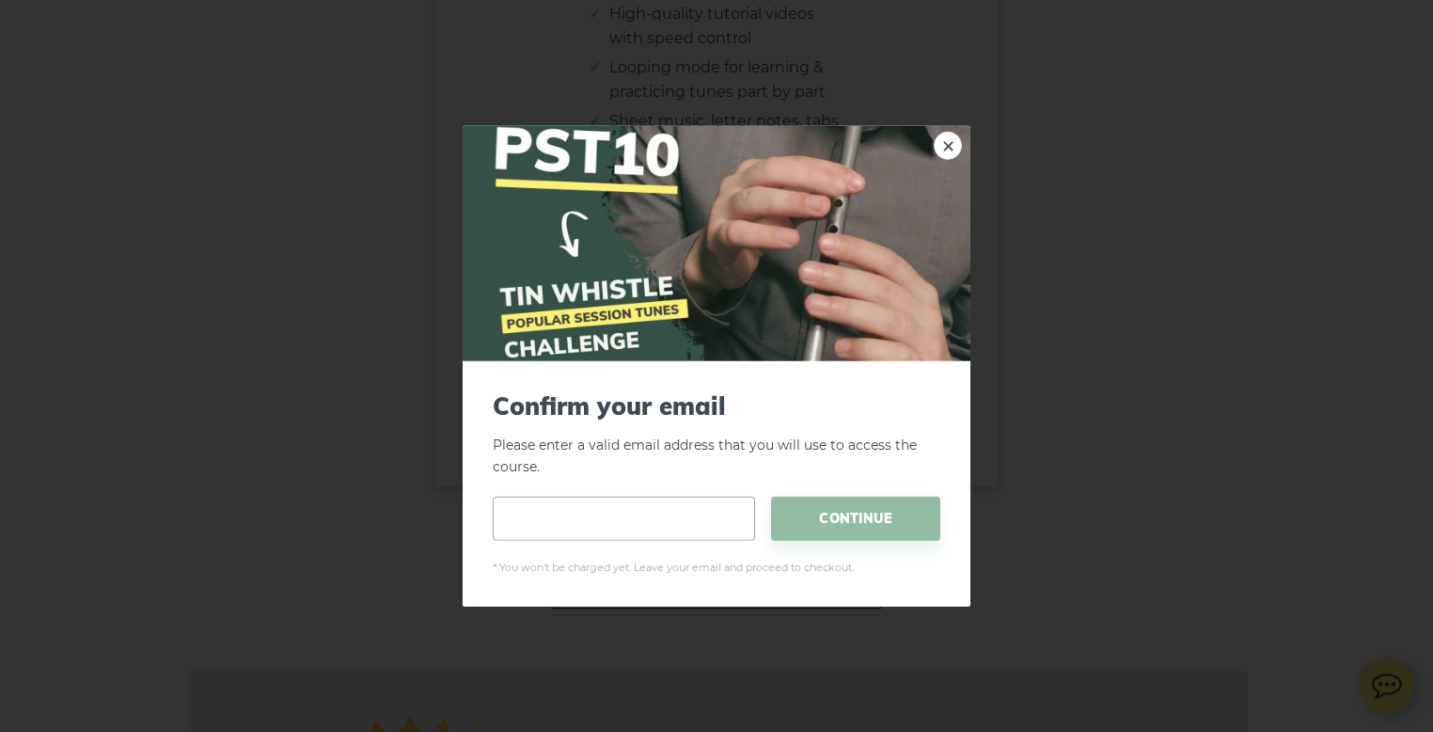
click at [599, 521] on input "email" at bounding box center [624, 518] width 262 height 44
type input "**********"
click at [832, 497] on span "CONTINUE" at bounding box center [855, 518] width 169 height 44
